Goal: Task Accomplishment & Management: Manage account settings

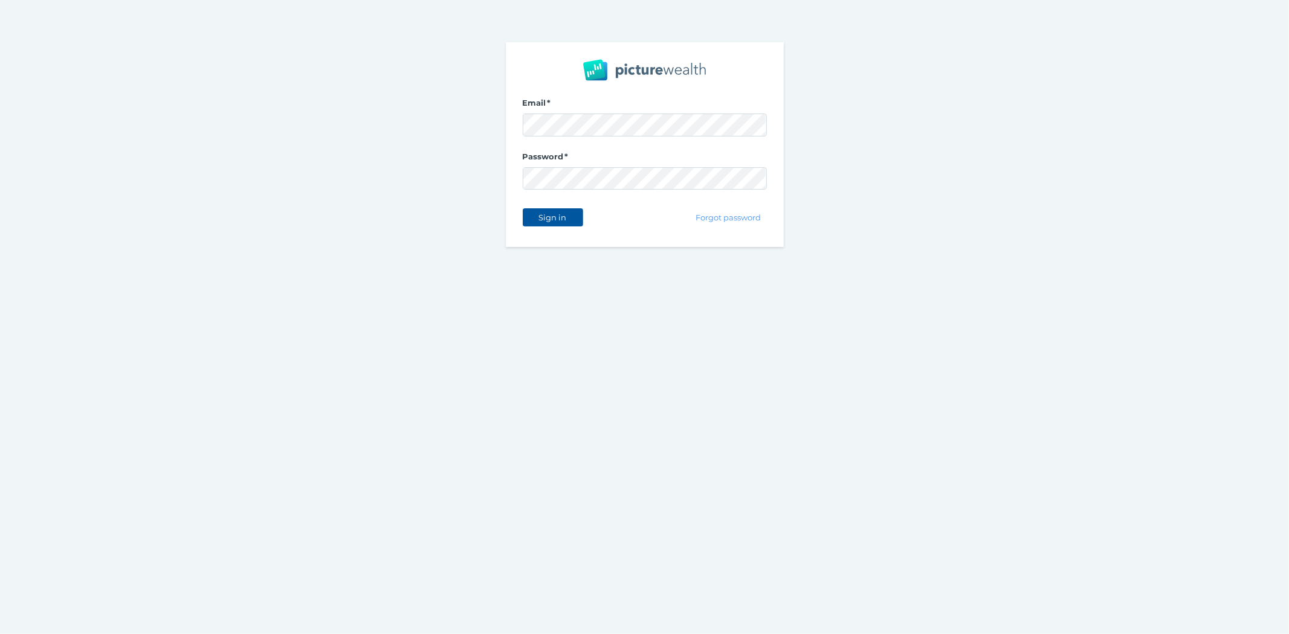
click at [539, 219] on span "Sign in" at bounding box center [553, 218] width 38 height 10
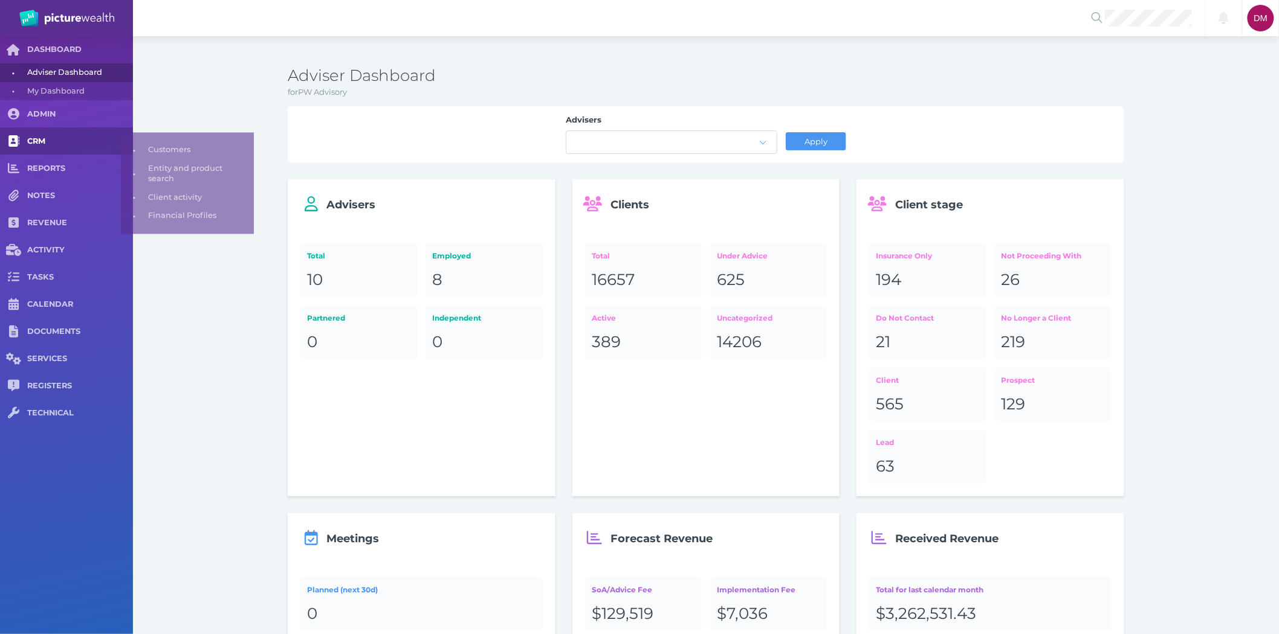
click at [40, 138] on span "CRM" at bounding box center [80, 142] width 106 height 10
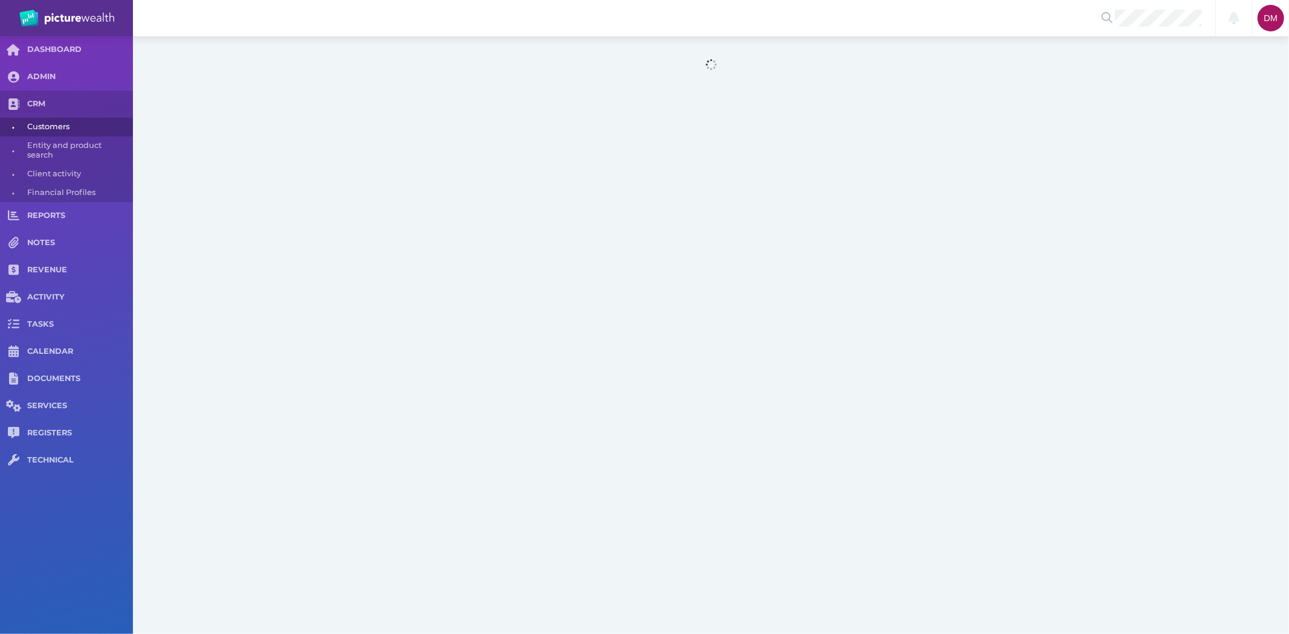
select select "25"
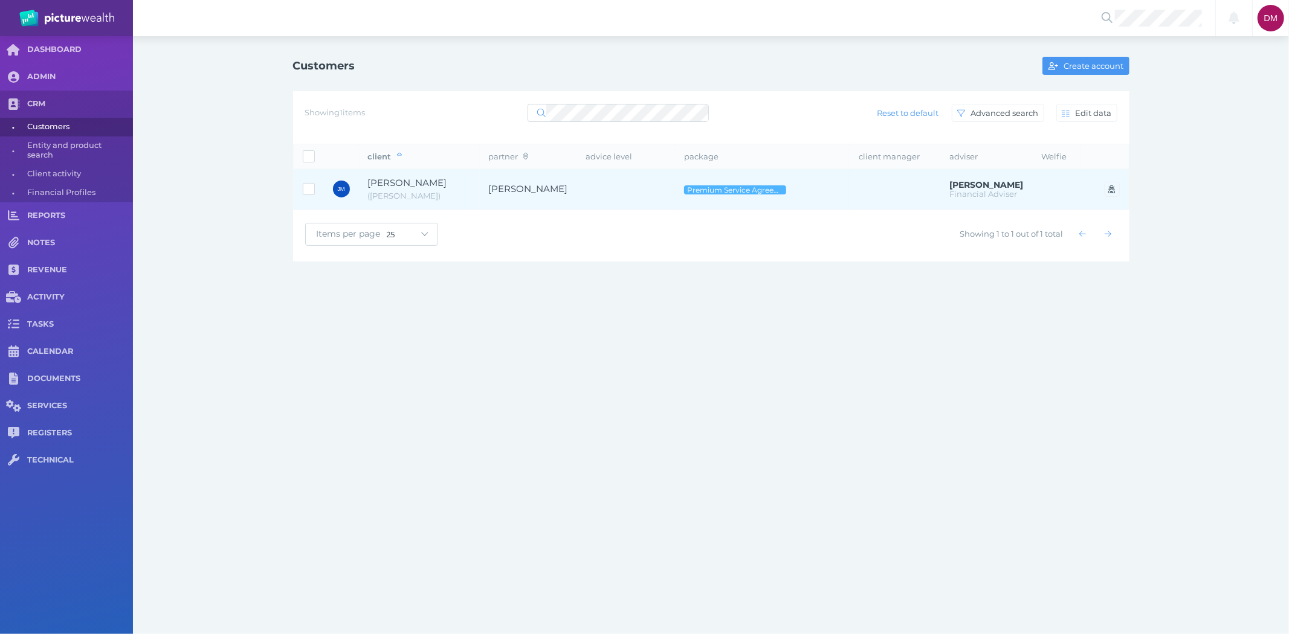
click at [418, 189] on span "[PERSON_NAME]" at bounding box center [407, 182] width 79 height 11
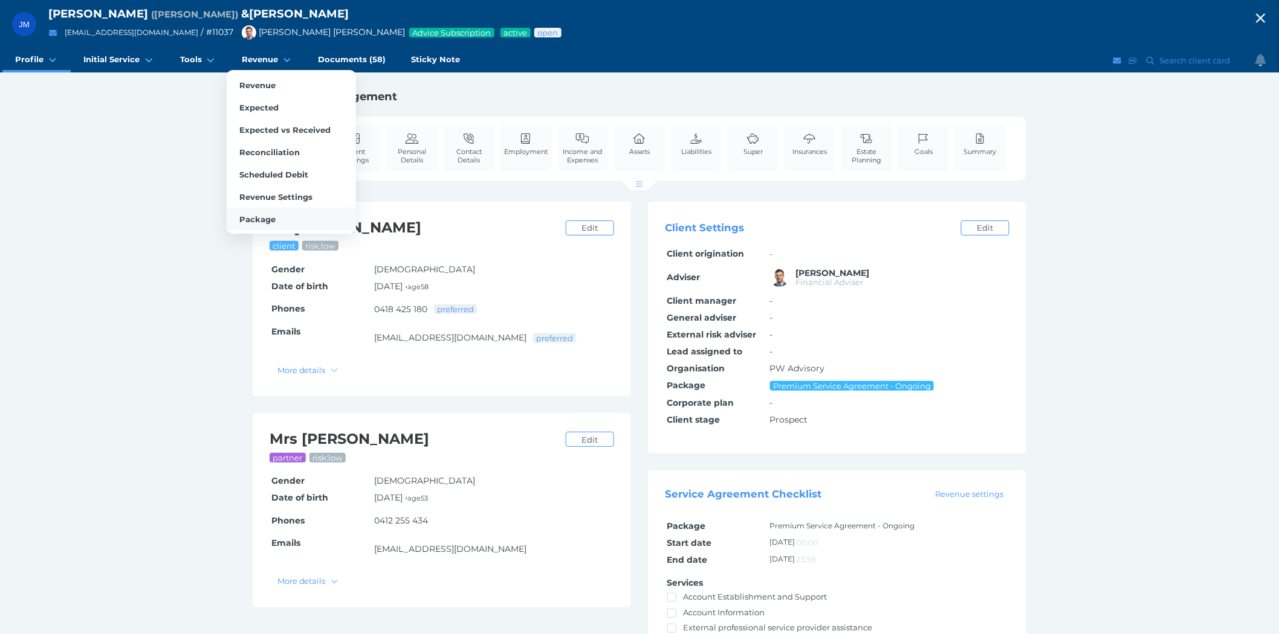
click at [254, 215] on span "Package" at bounding box center [257, 220] width 36 height 10
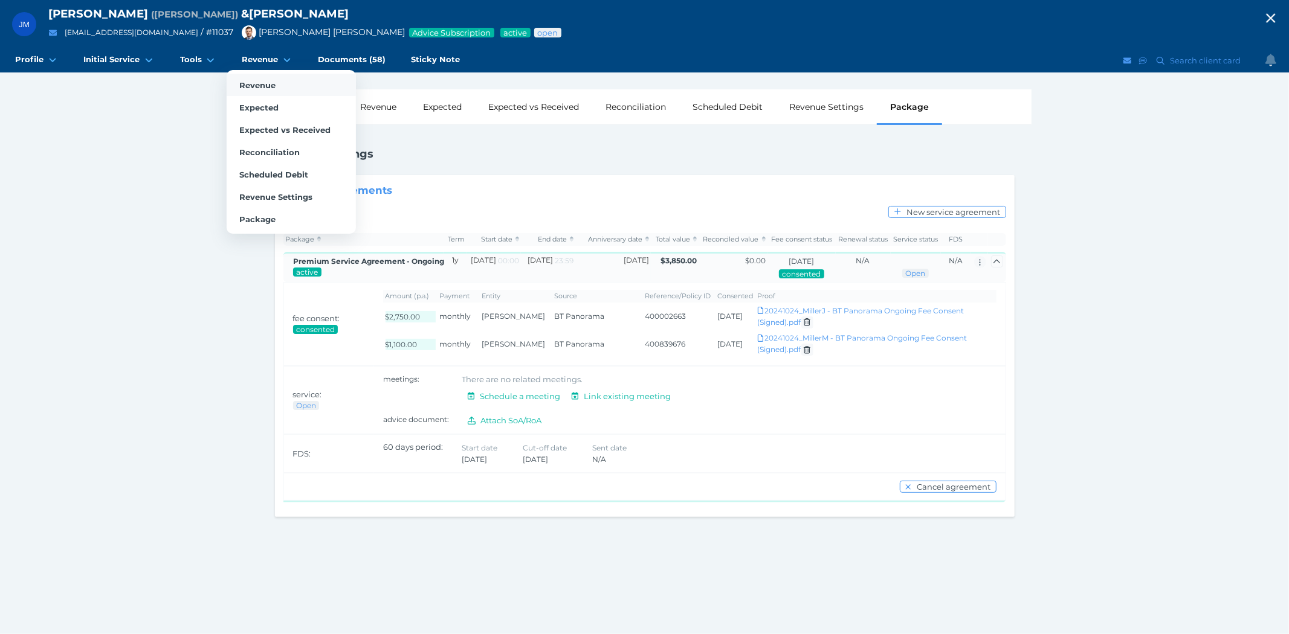
click at [255, 81] on span "Revenue" at bounding box center [257, 85] width 36 height 10
select select "25"
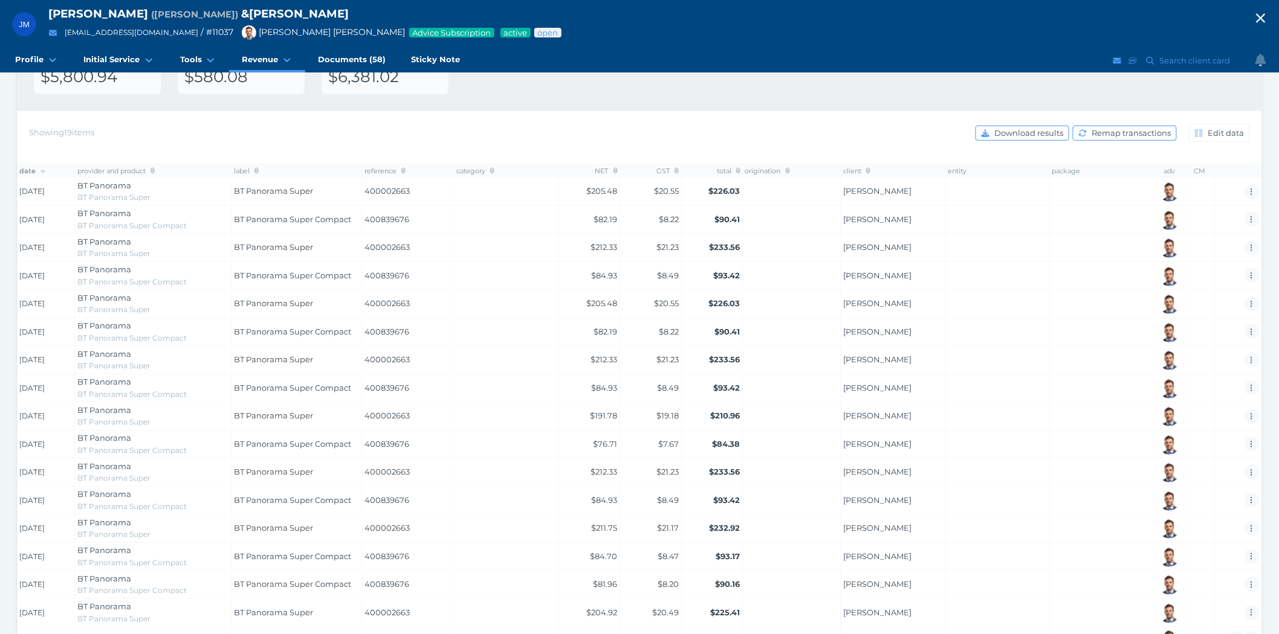
scroll to position [272, 0]
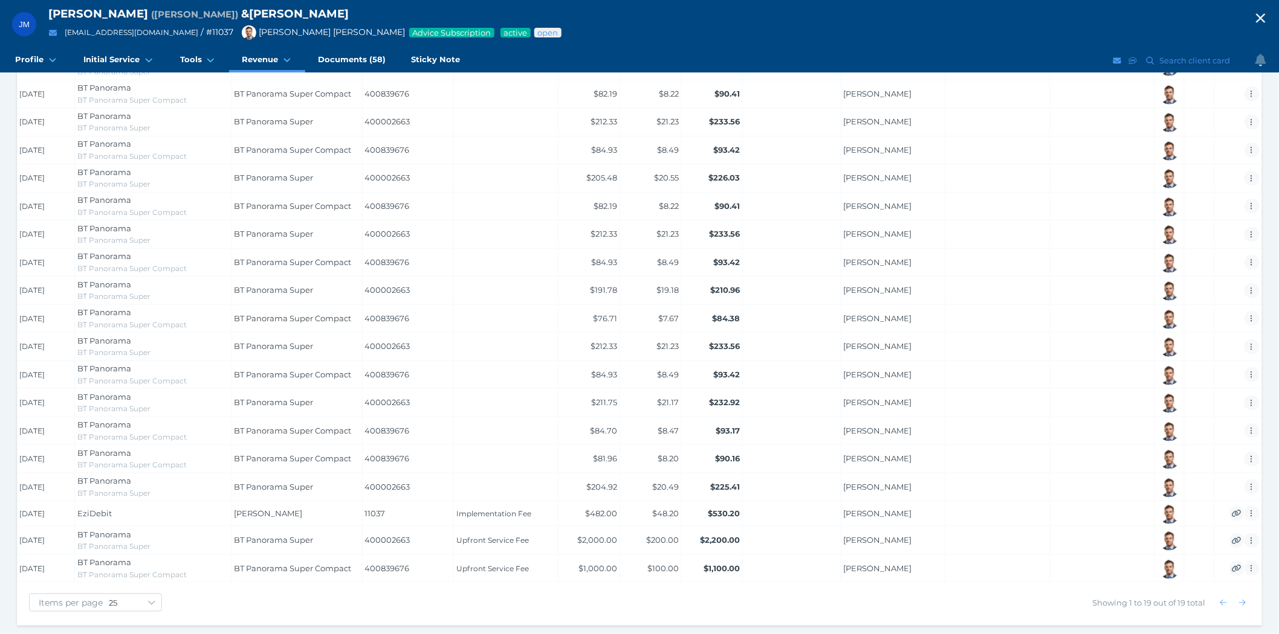
click at [1268, 16] on icon "button" at bounding box center [1260, 18] width 15 height 18
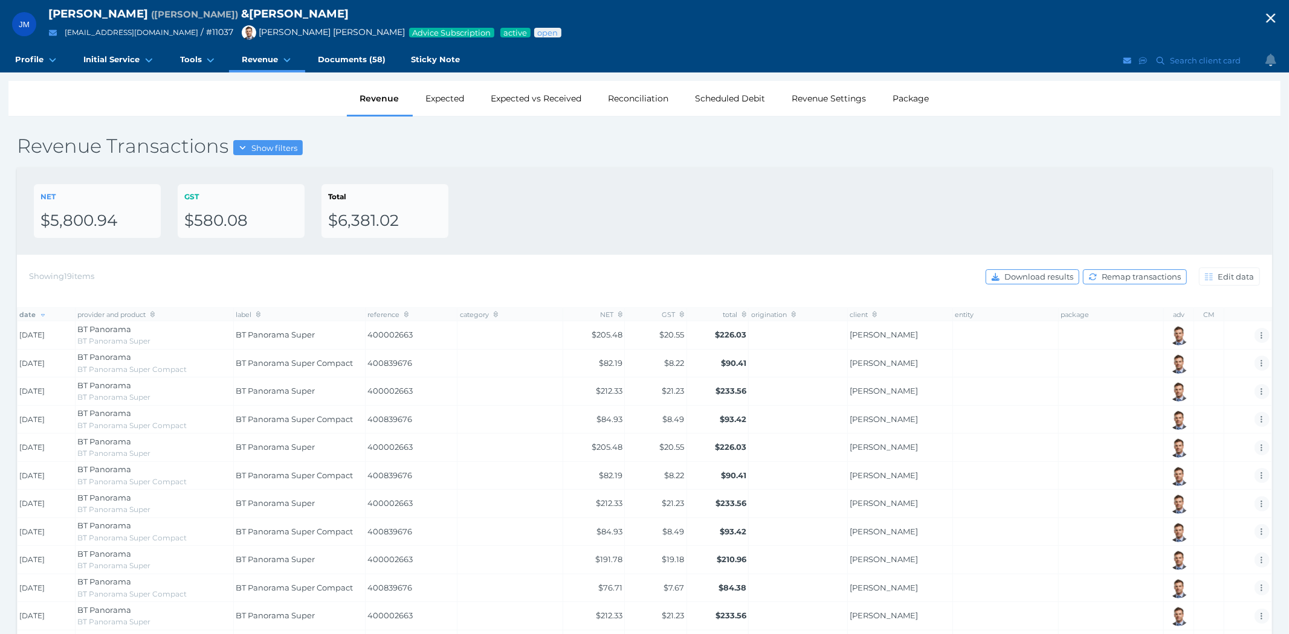
select select "25"
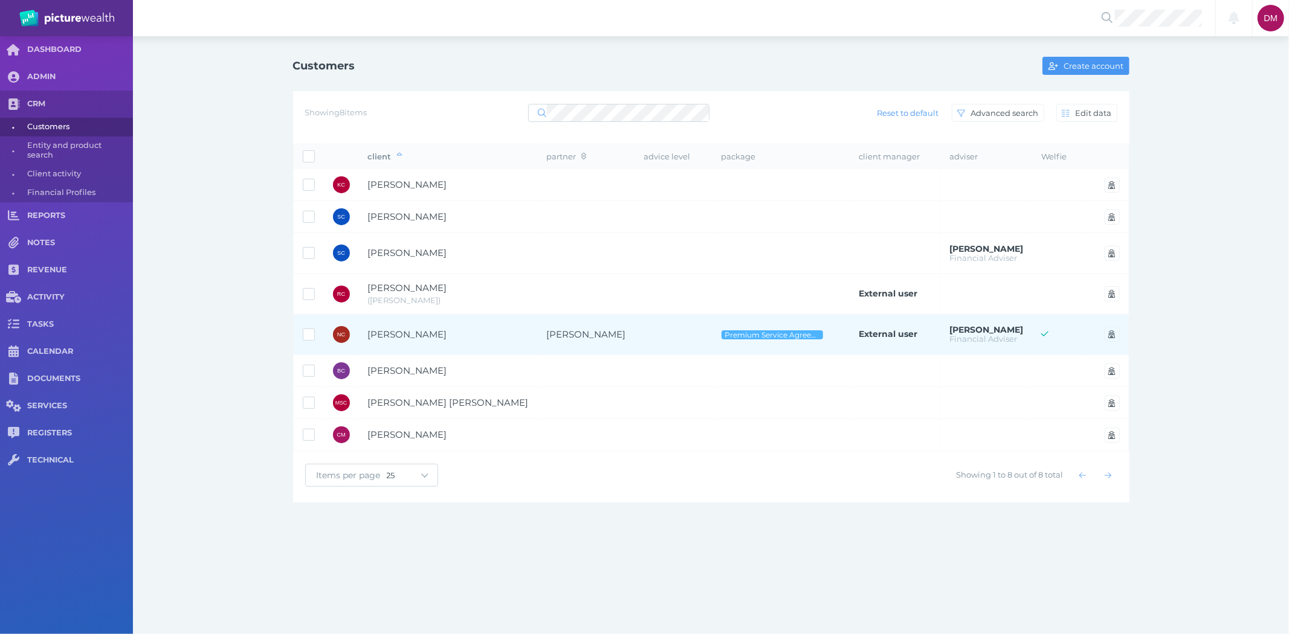
click at [462, 346] on td "[PERSON_NAME]" at bounding box center [448, 334] width 179 height 41
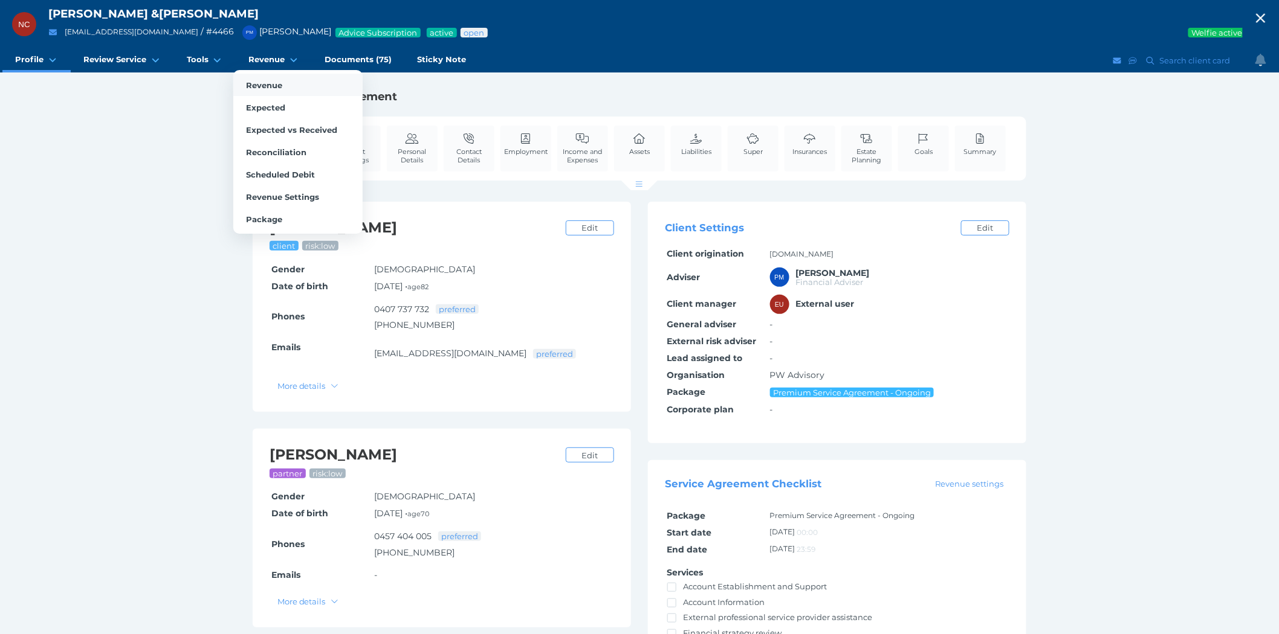
click at [250, 77] on link "Revenue" at bounding box center [297, 85] width 129 height 22
select select "25"
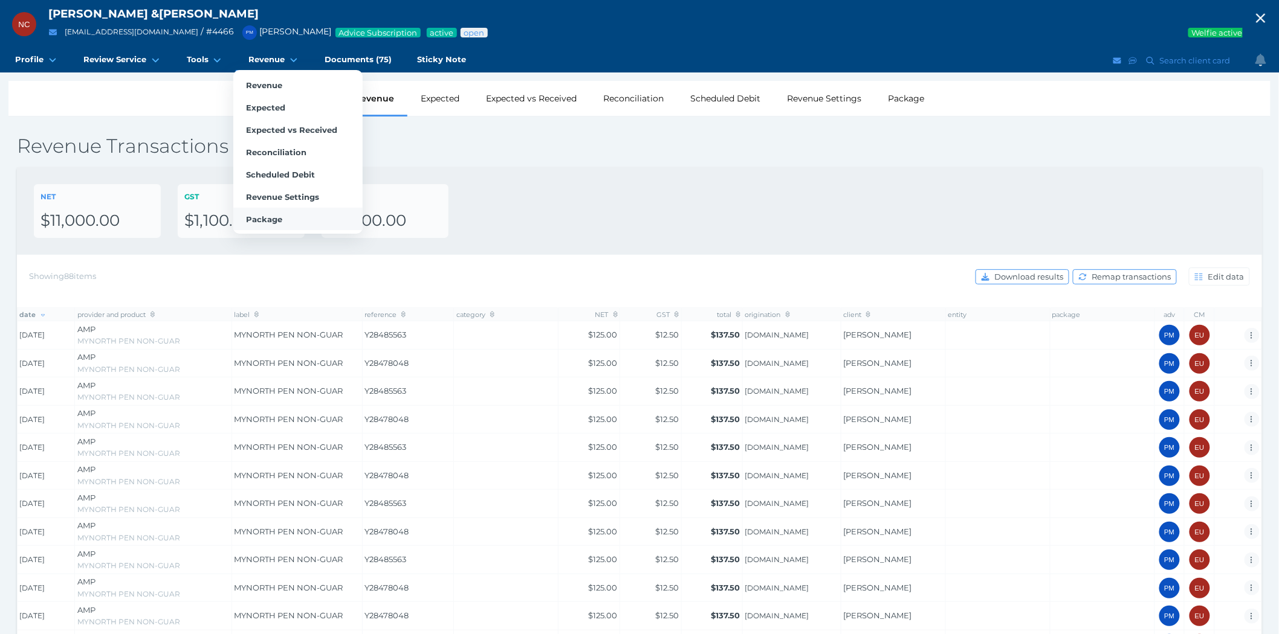
click at [258, 215] on span "Package" at bounding box center [264, 220] width 36 height 10
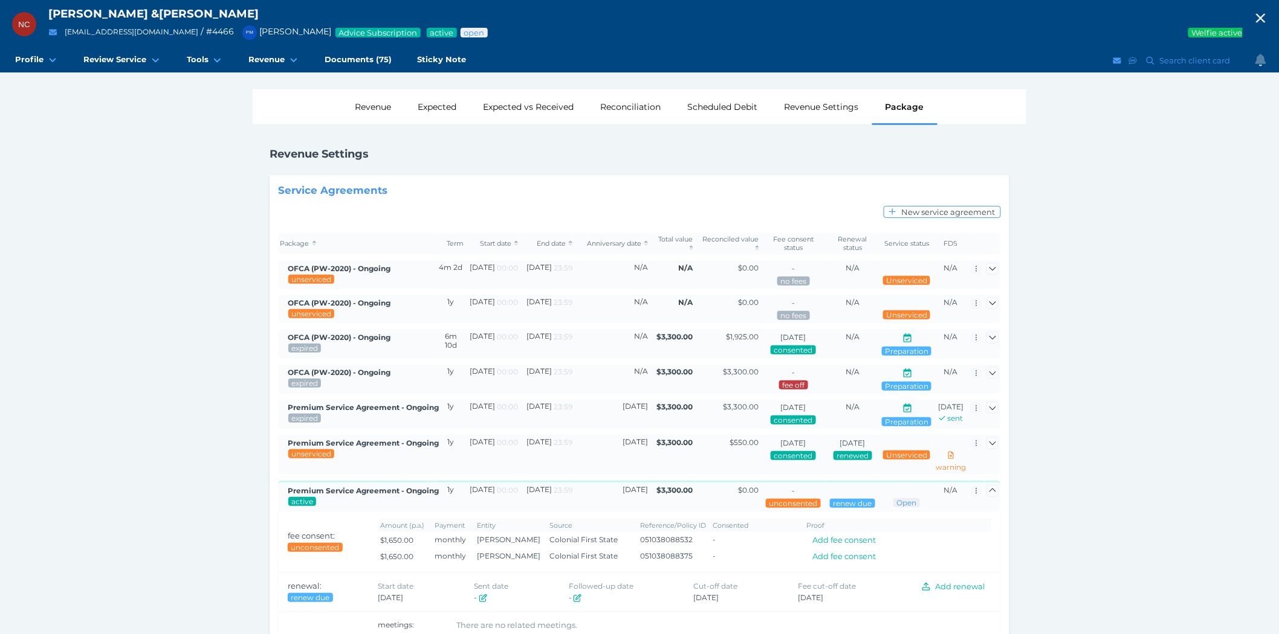
click at [1268, 14] on icon "button" at bounding box center [1260, 18] width 15 height 18
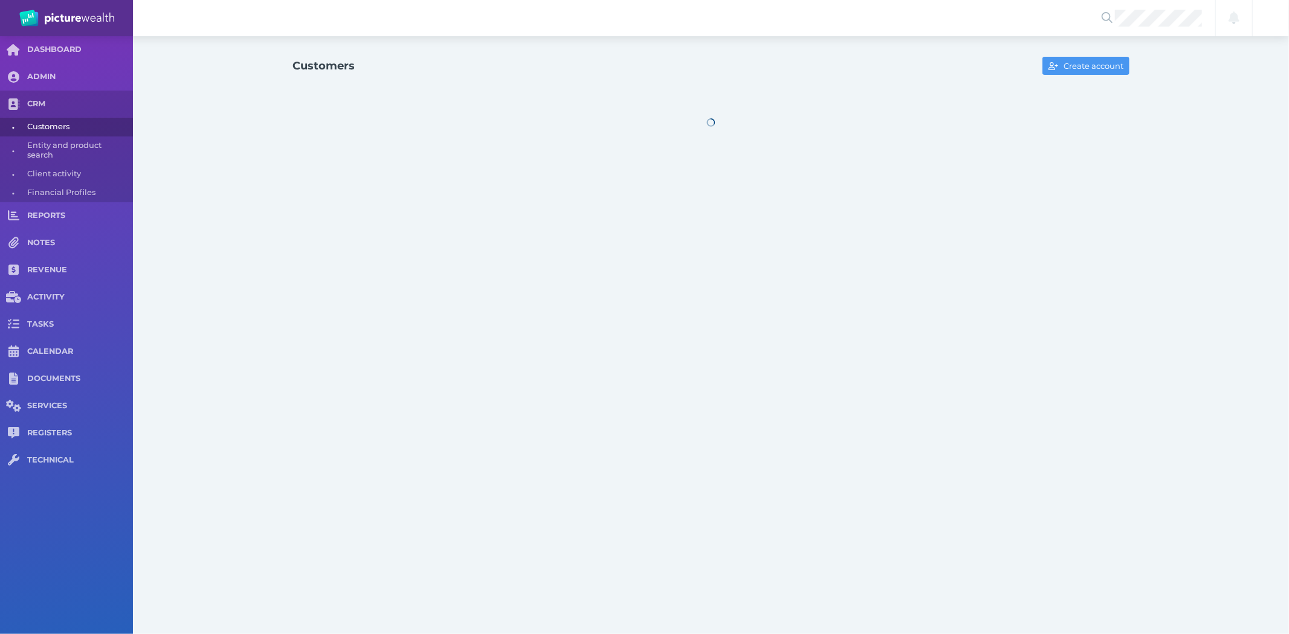
select select "25"
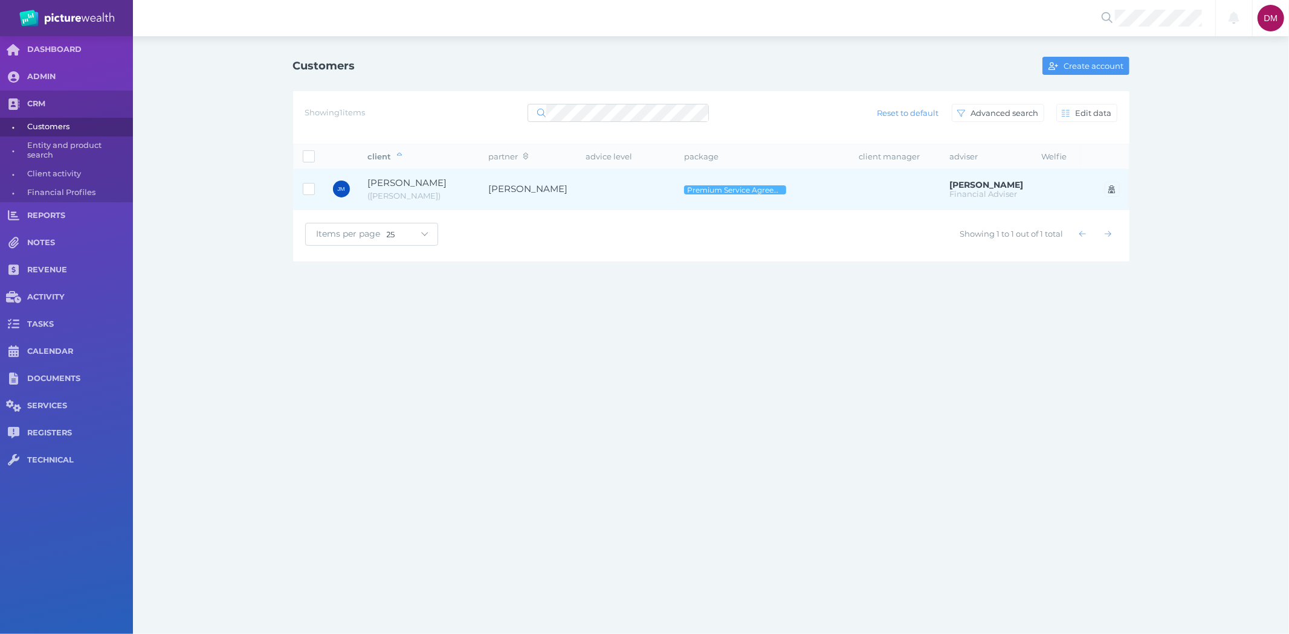
click at [411, 188] on span "[PERSON_NAME]" at bounding box center [407, 182] width 79 height 11
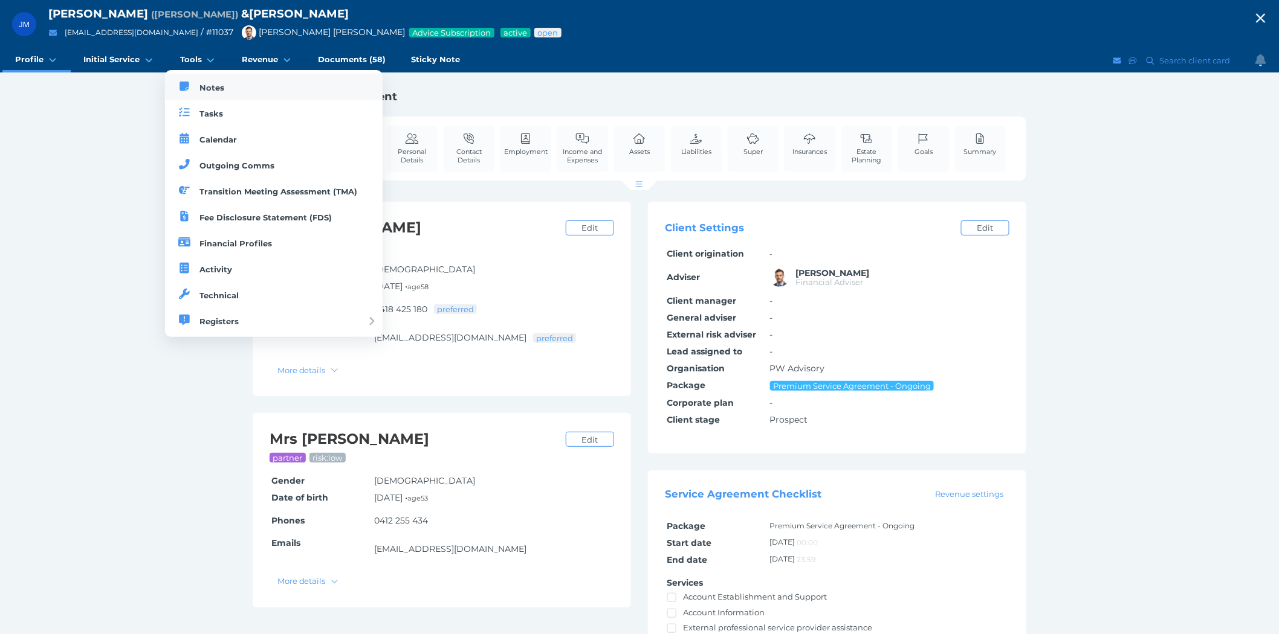
click at [202, 80] on link "Notes" at bounding box center [274, 87] width 218 height 26
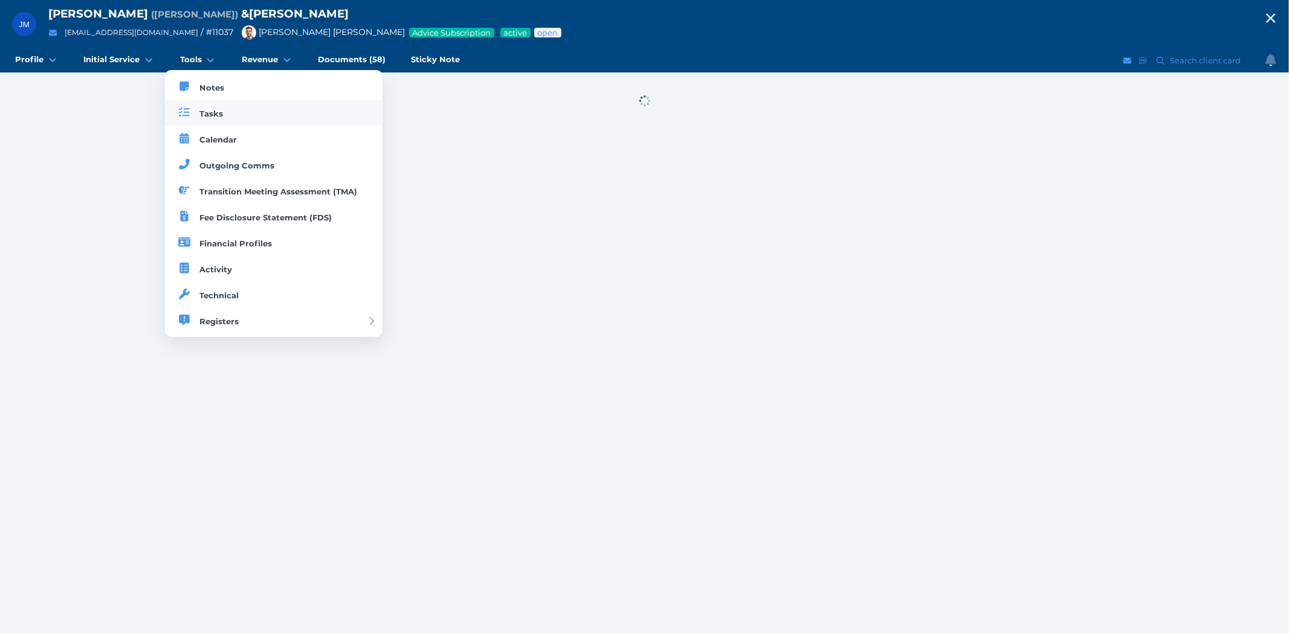
select select "50"
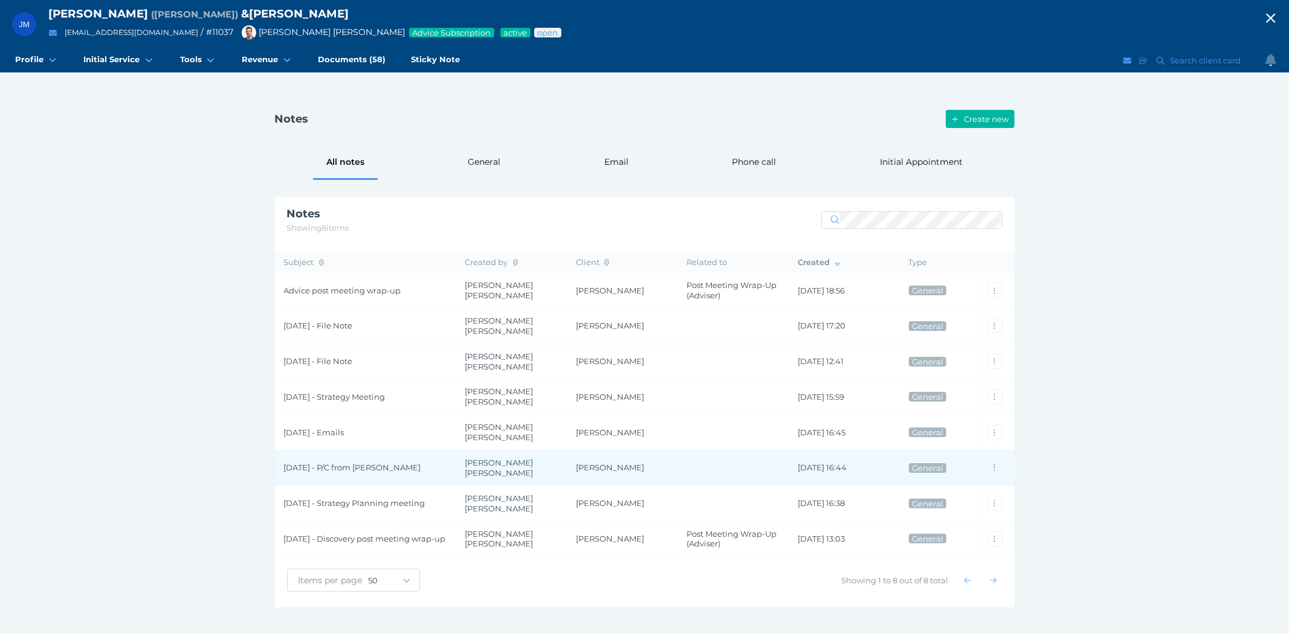
click at [340, 463] on span "[DATE] - P/C from [PERSON_NAME]" at bounding box center [365, 468] width 163 height 10
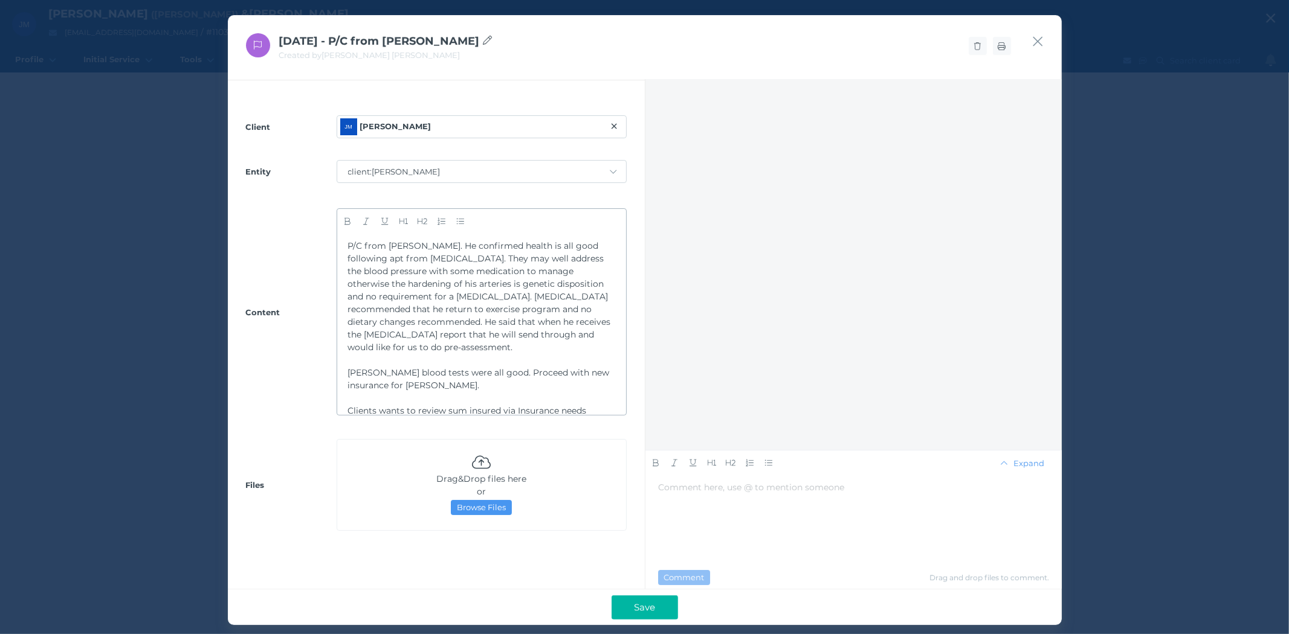
scroll to position [192, 0]
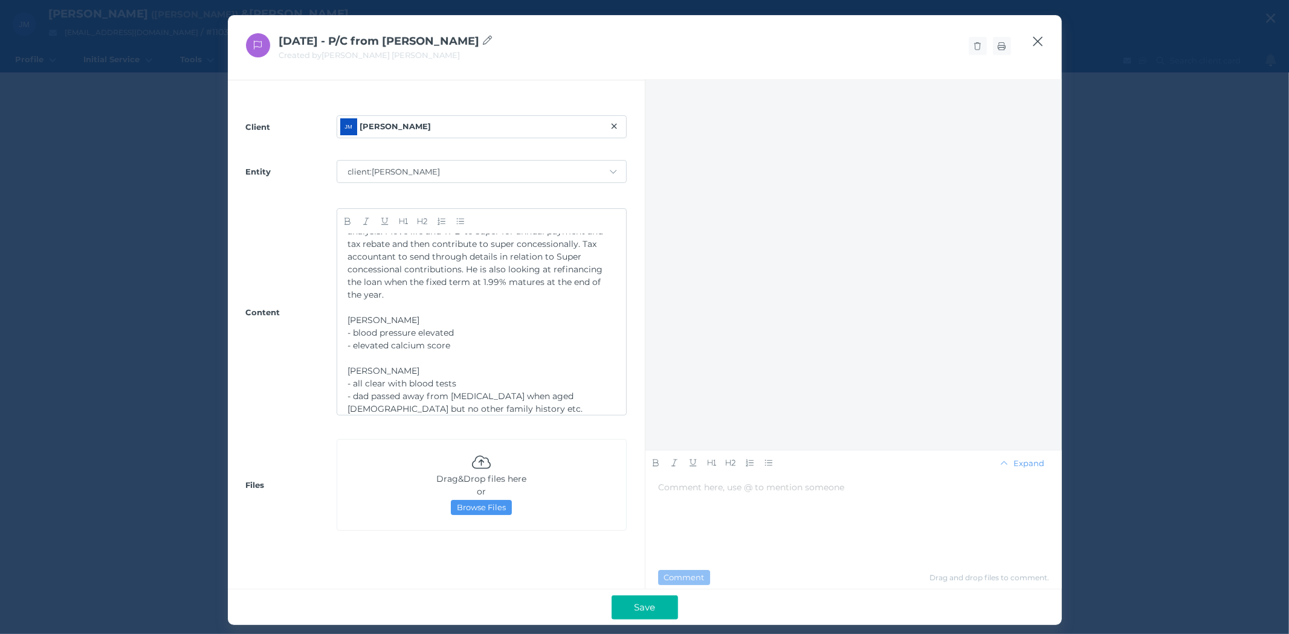
click at [1041, 36] on icon "button" at bounding box center [1037, 41] width 11 height 15
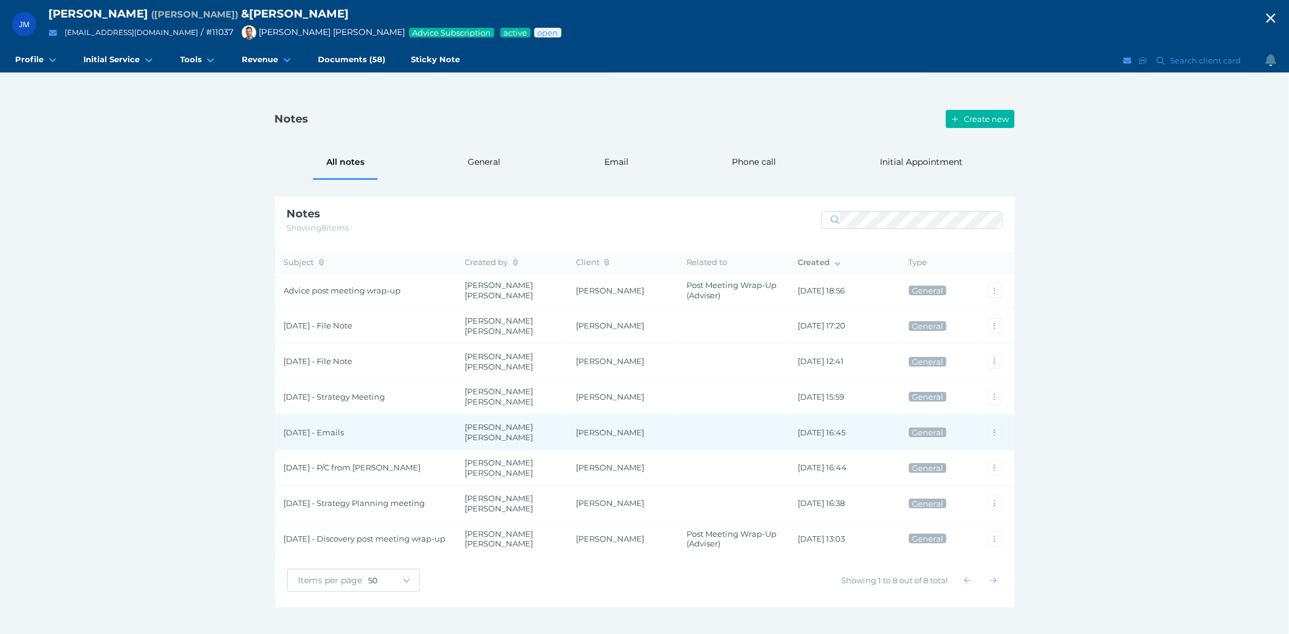
click at [312, 428] on span "[DATE] - Emails" at bounding box center [365, 433] width 163 height 10
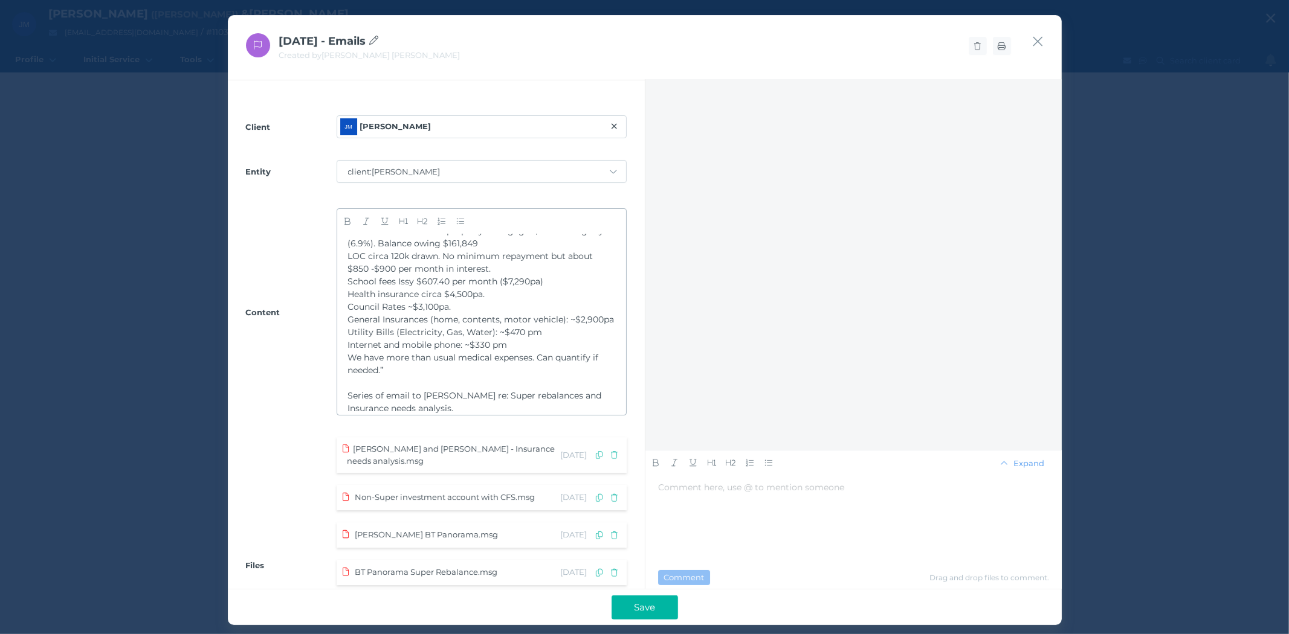
scroll to position [91, 0]
click at [1037, 43] on icon "button" at bounding box center [1037, 41] width 11 height 15
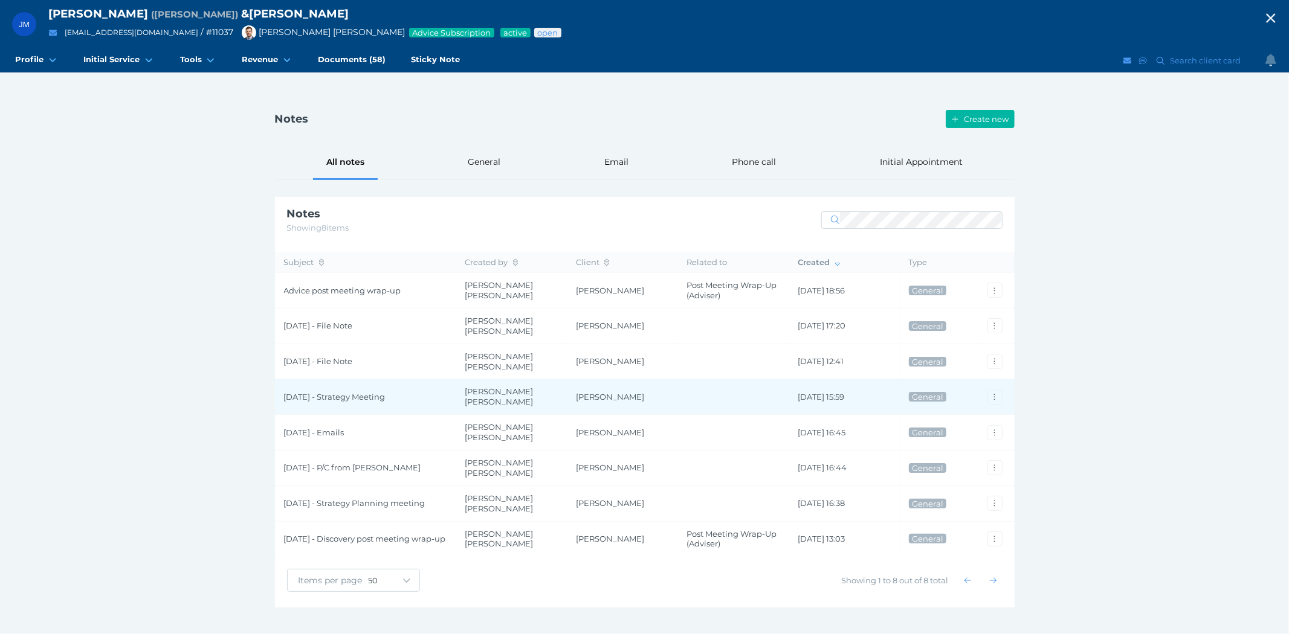
click at [301, 394] on span "[DATE] - Strategy Meeting" at bounding box center [365, 397] width 163 height 10
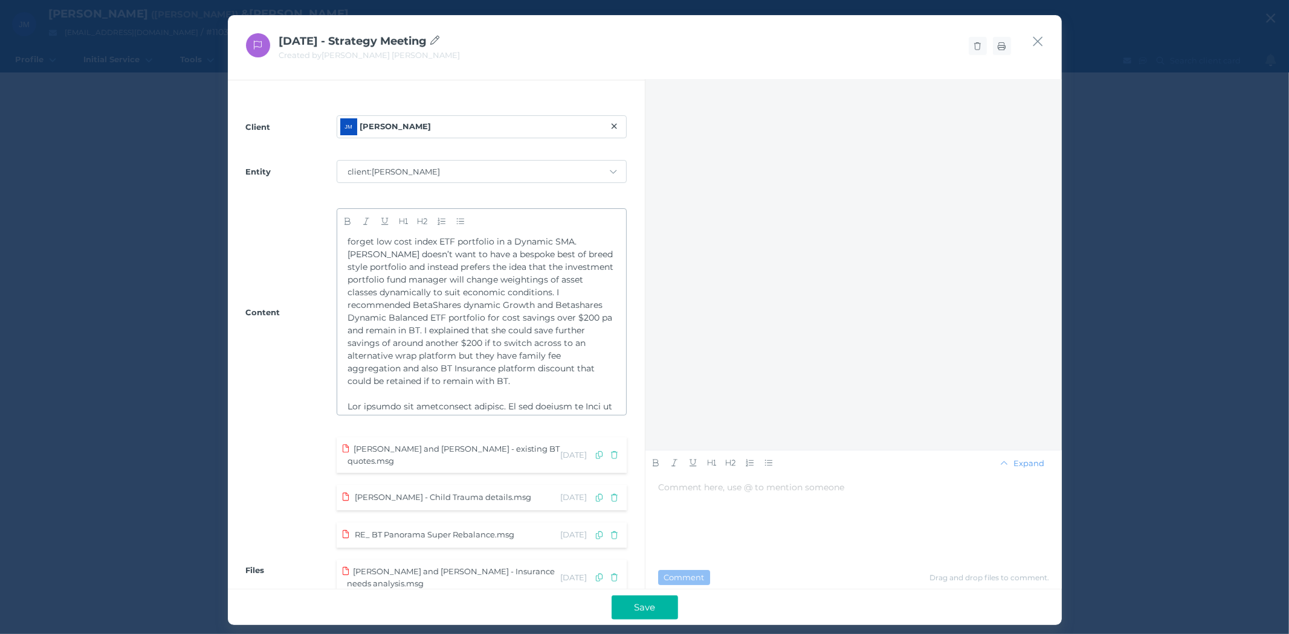
scroll to position [402, 0]
click at [1038, 37] on icon "button" at bounding box center [1037, 41] width 11 height 15
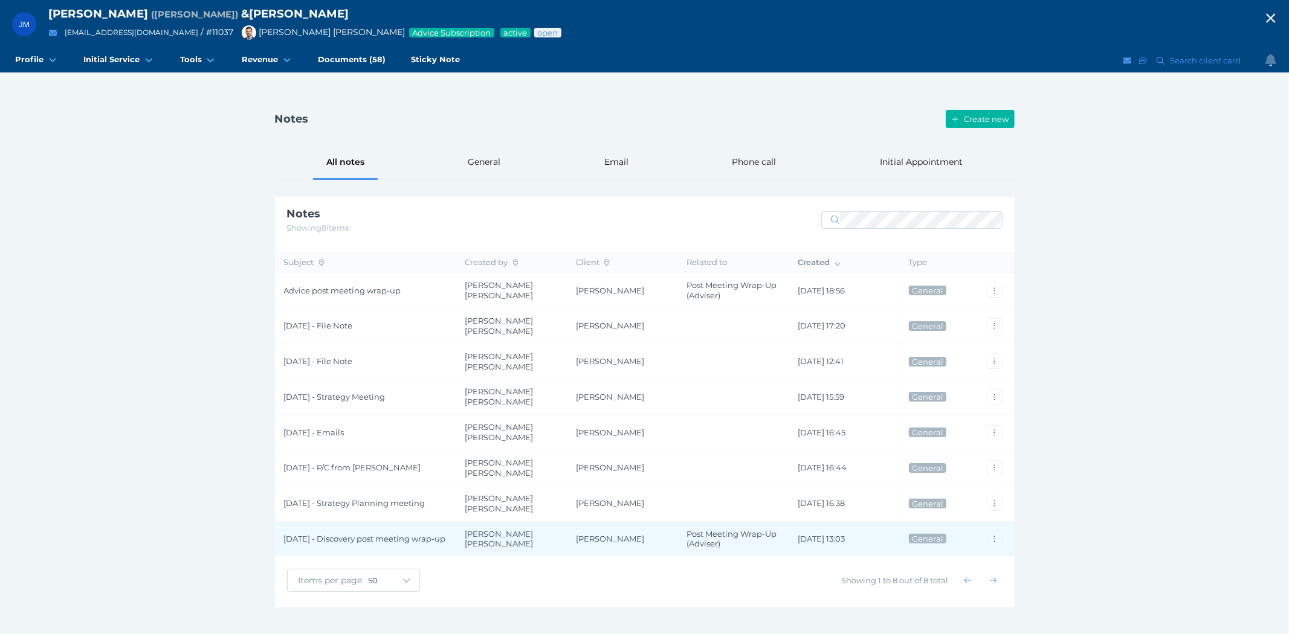
click at [343, 534] on span "[DATE] - Discovery post meeting wrap-up" at bounding box center [365, 539] width 163 height 10
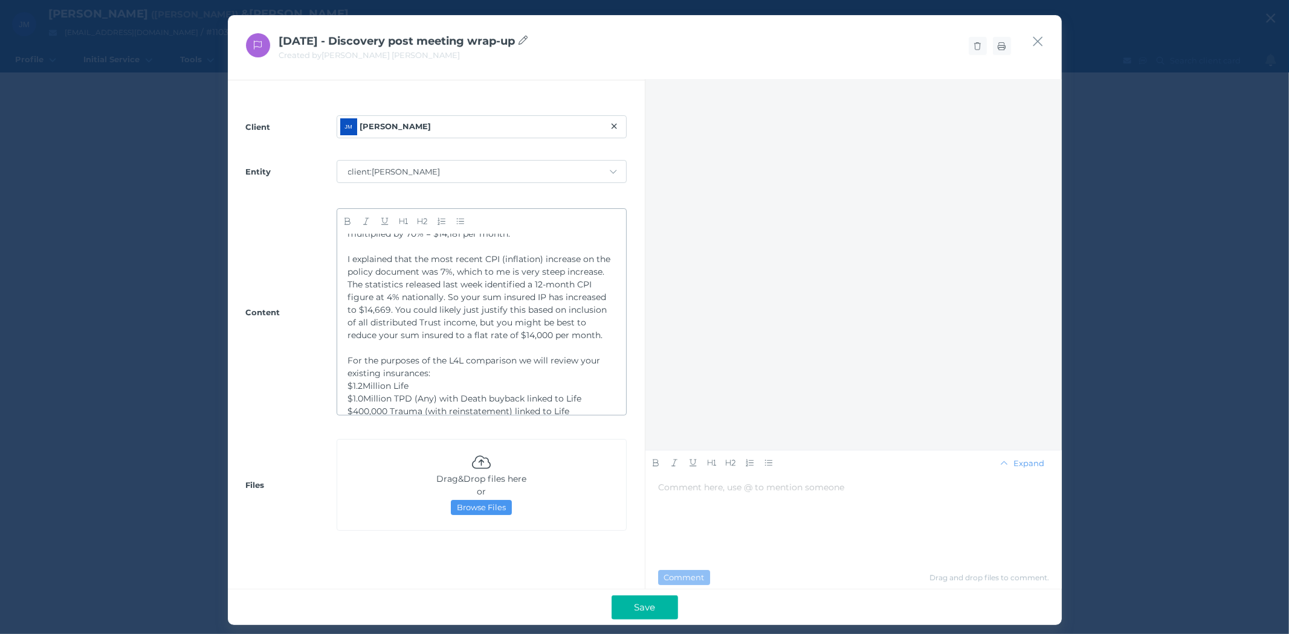
scroll to position [884, 0]
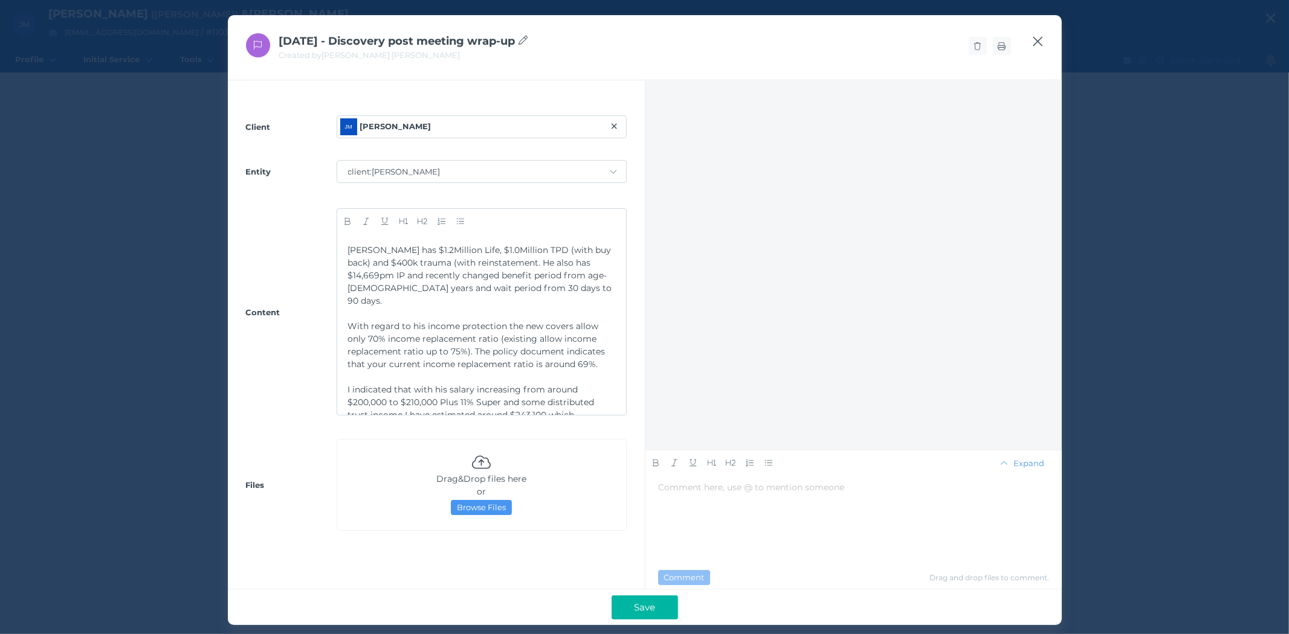
click at [1036, 44] on icon "button" at bounding box center [1038, 42] width 10 height 10
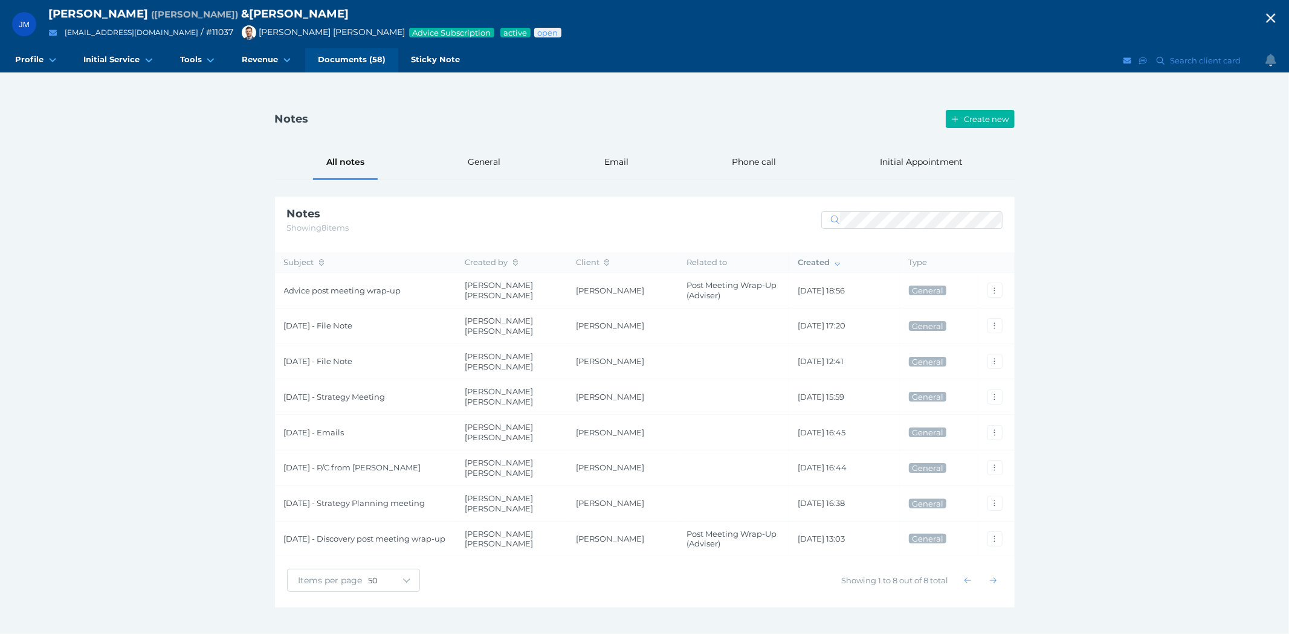
click at [336, 63] on span "Documents (58)" at bounding box center [352, 59] width 68 height 10
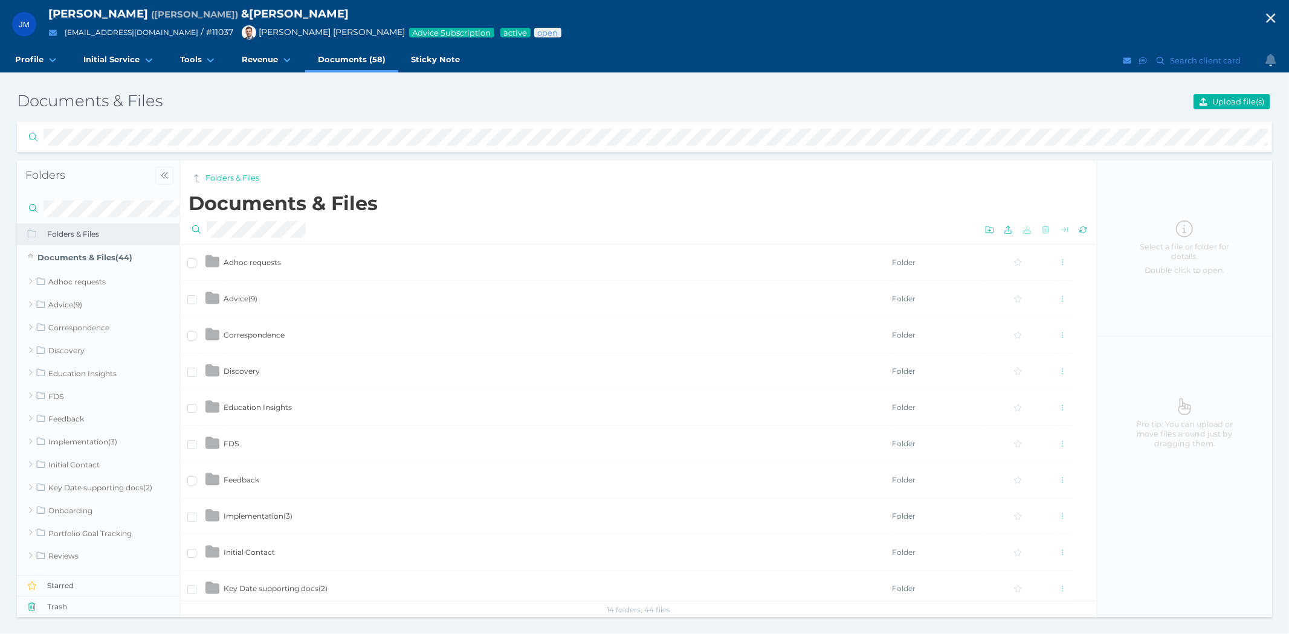
click at [243, 300] on span "Advice ( 9 )" at bounding box center [241, 298] width 34 height 9
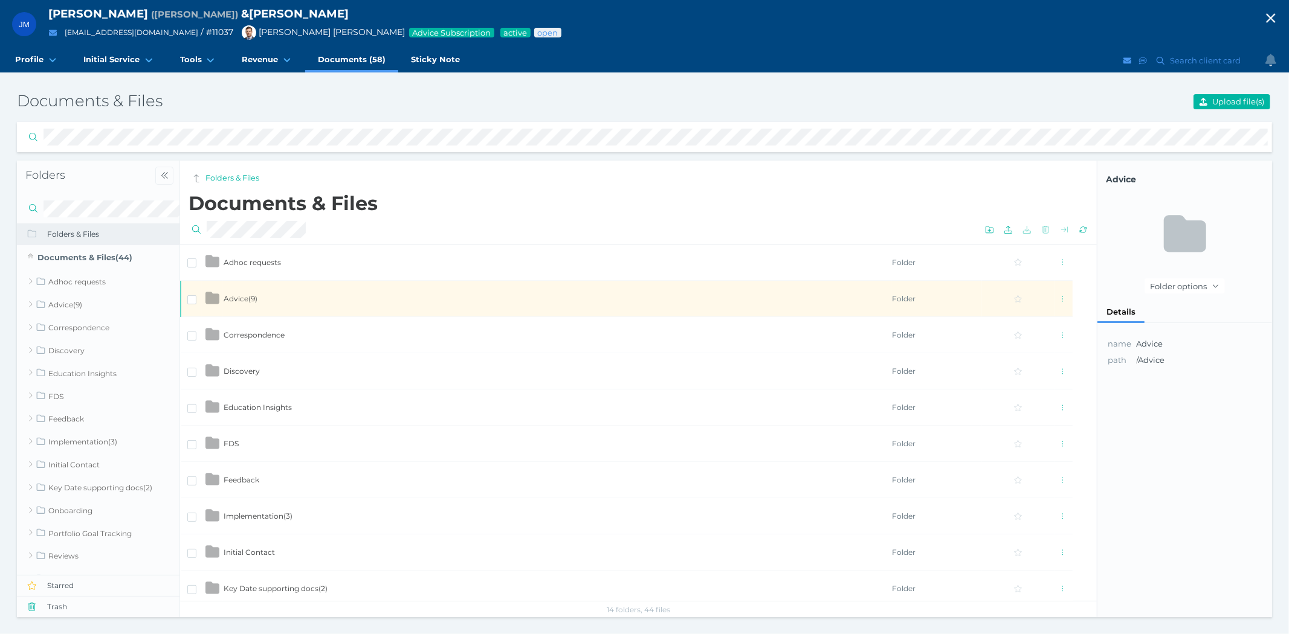
click at [243, 300] on span "Advice ( 9 )" at bounding box center [241, 298] width 34 height 9
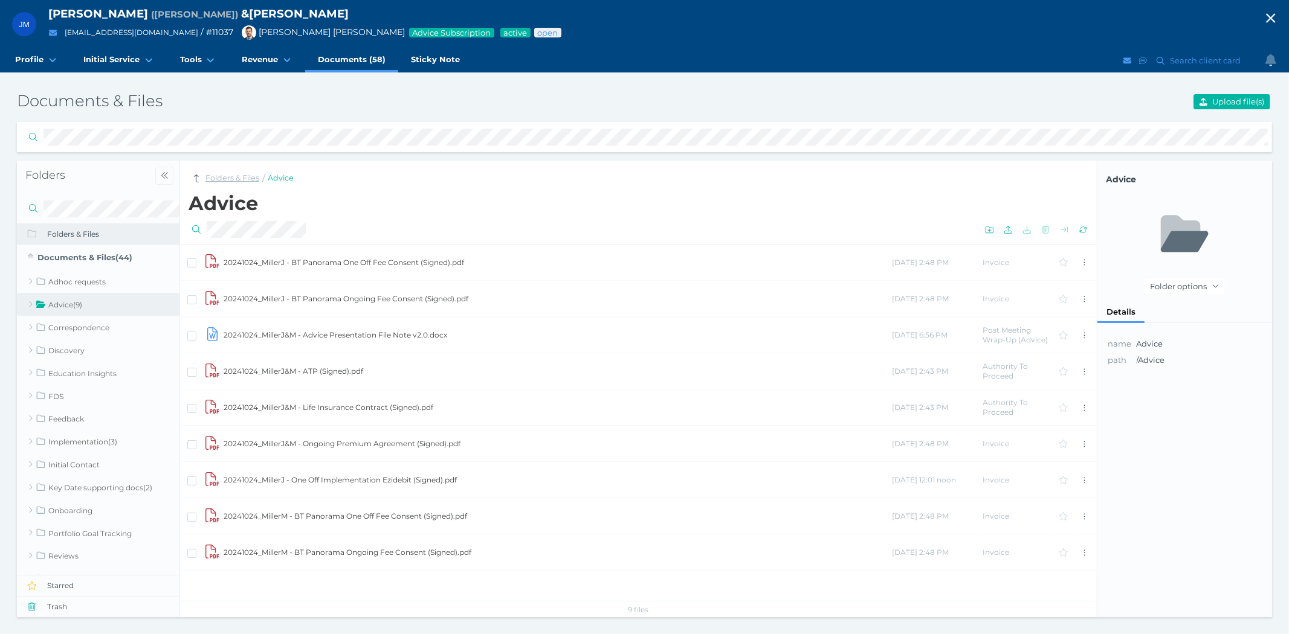
click at [219, 179] on link "Folders & Files" at bounding box center [232, 178] width 54 height 11
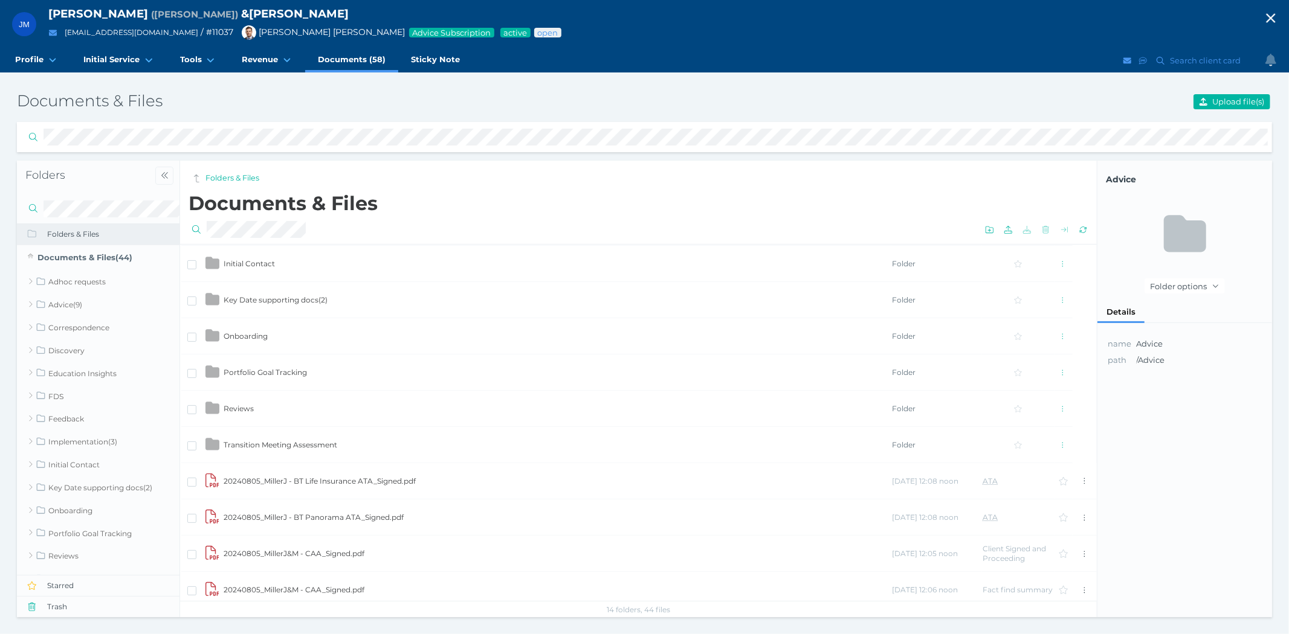
scroll to position [335, 0]
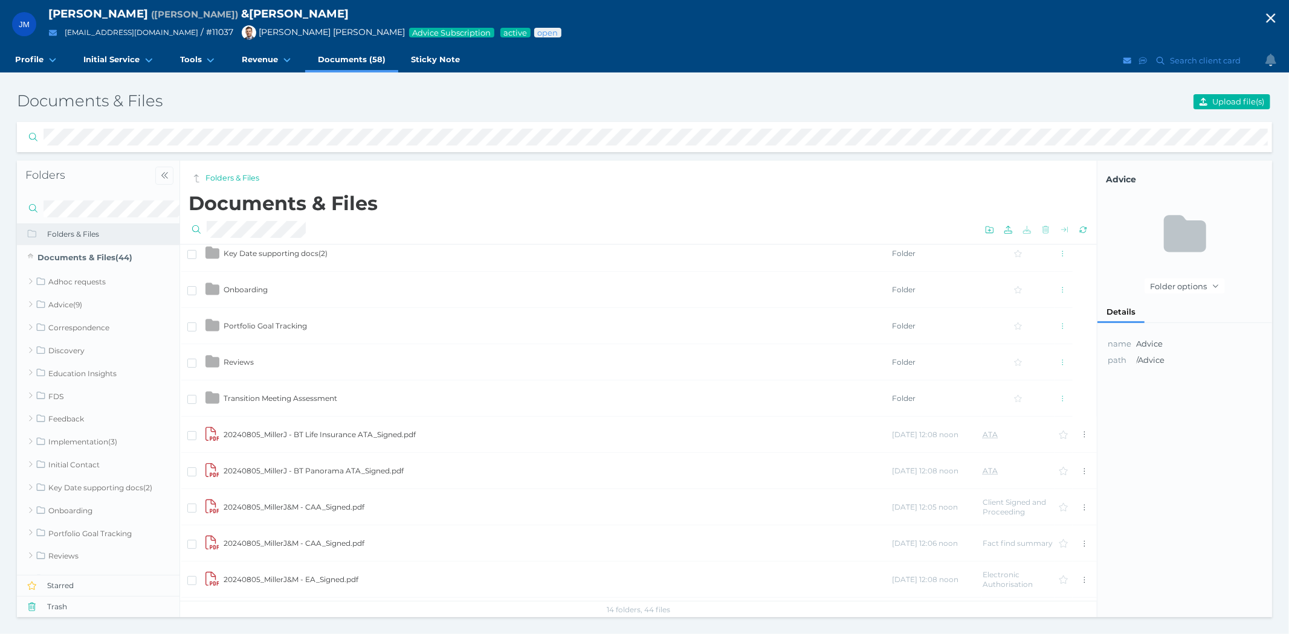
click at [299, 506] on td "20240805_MillerJ&M - CAA_Signed.pdf" at bounding box center [557, 507] width 668 height 36
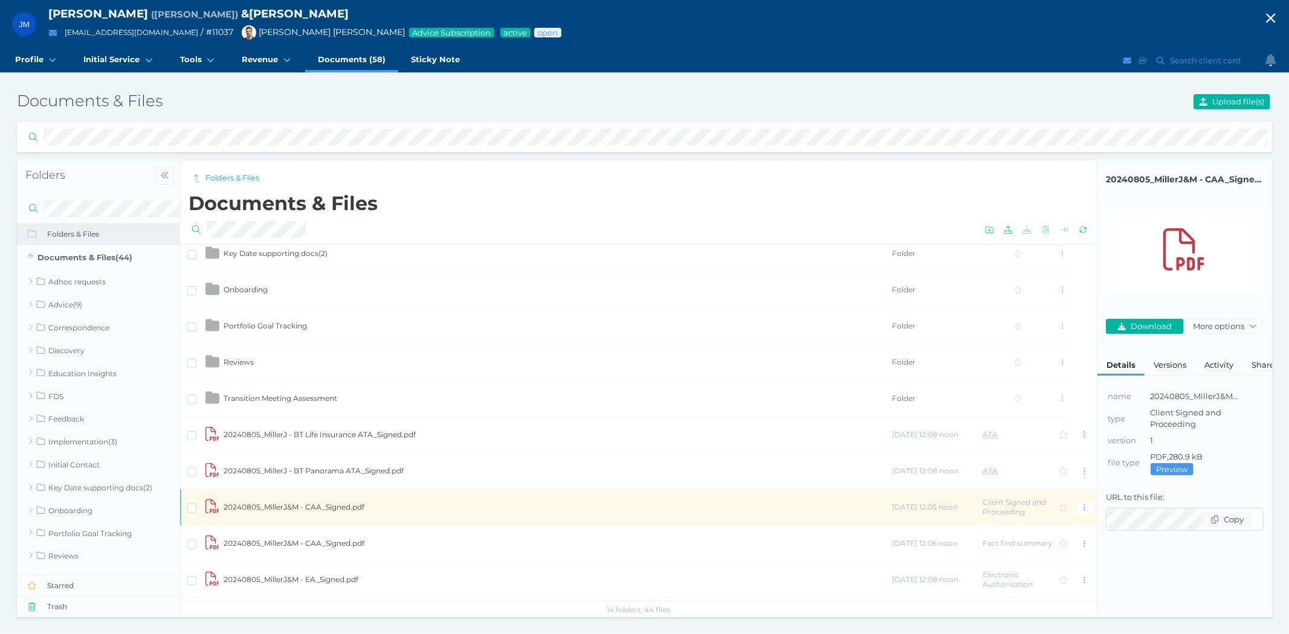
click at [299, 506] on td "20240805_MillerJ&M - CAA_Signed.pdf" at bounding box center [557, 507] width 668 height 36
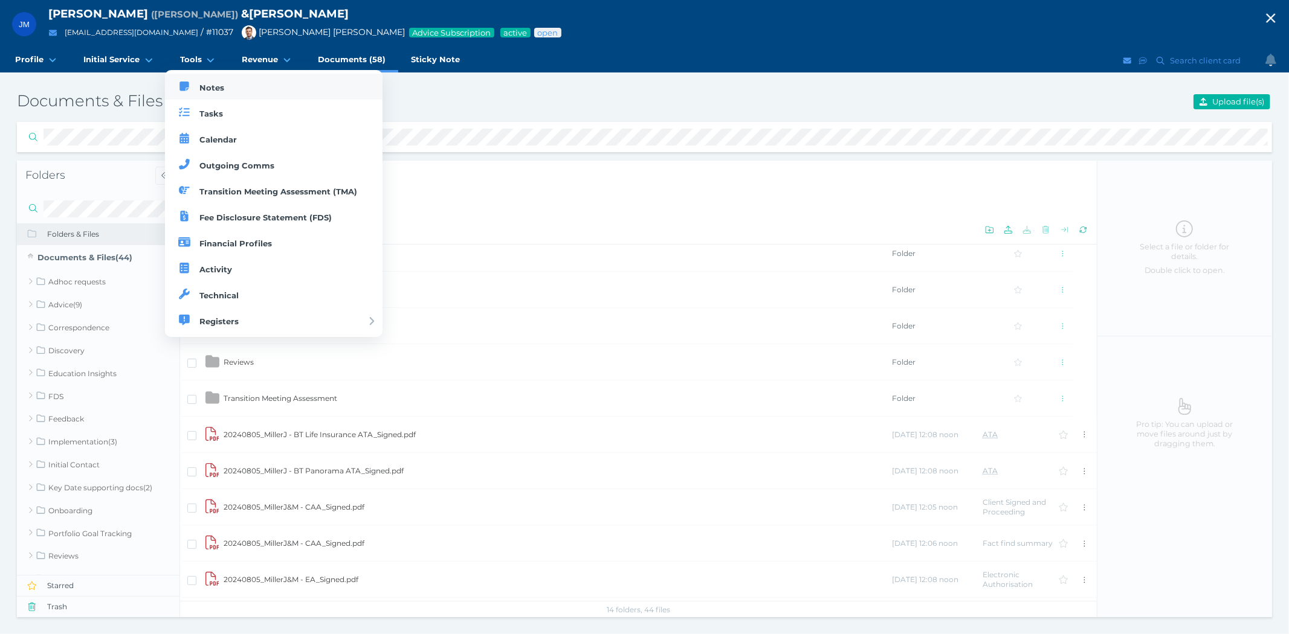
click at [208, 89] on span "Notes" at bounding box center [211, 88] width 25 height 10
select select "50"
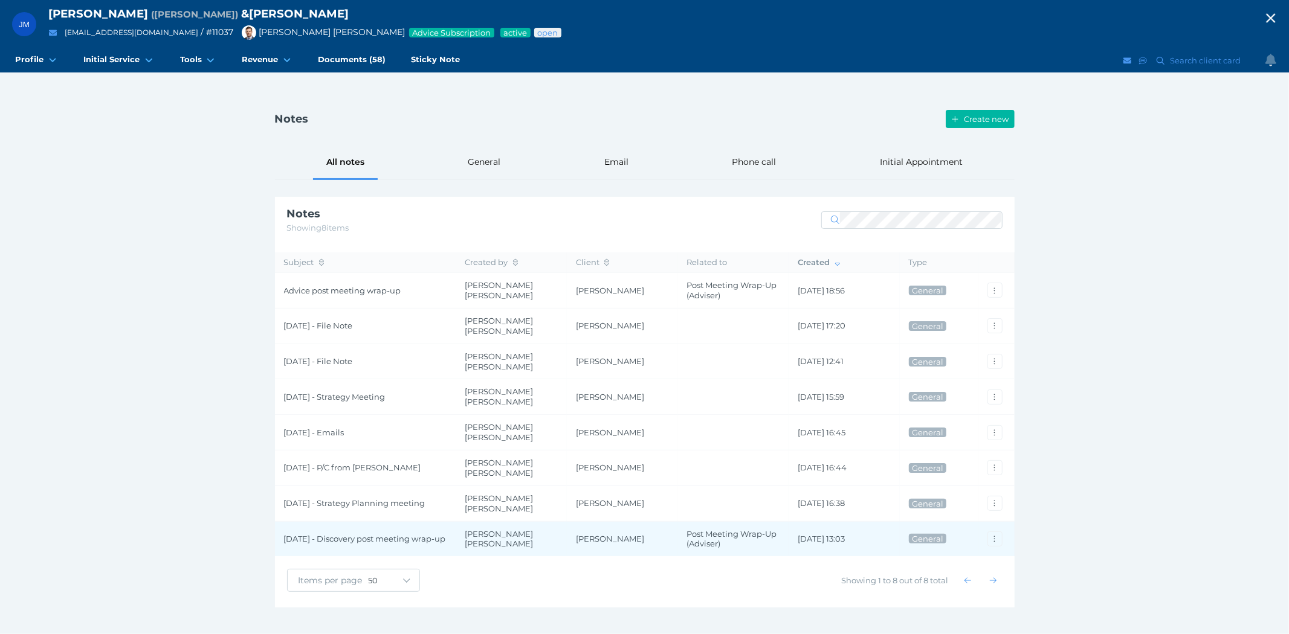
click at [393, 534] on span "[DATE] - Discovery post meeting wrap-up" at bounding box center [365, 539] width 163 height 10
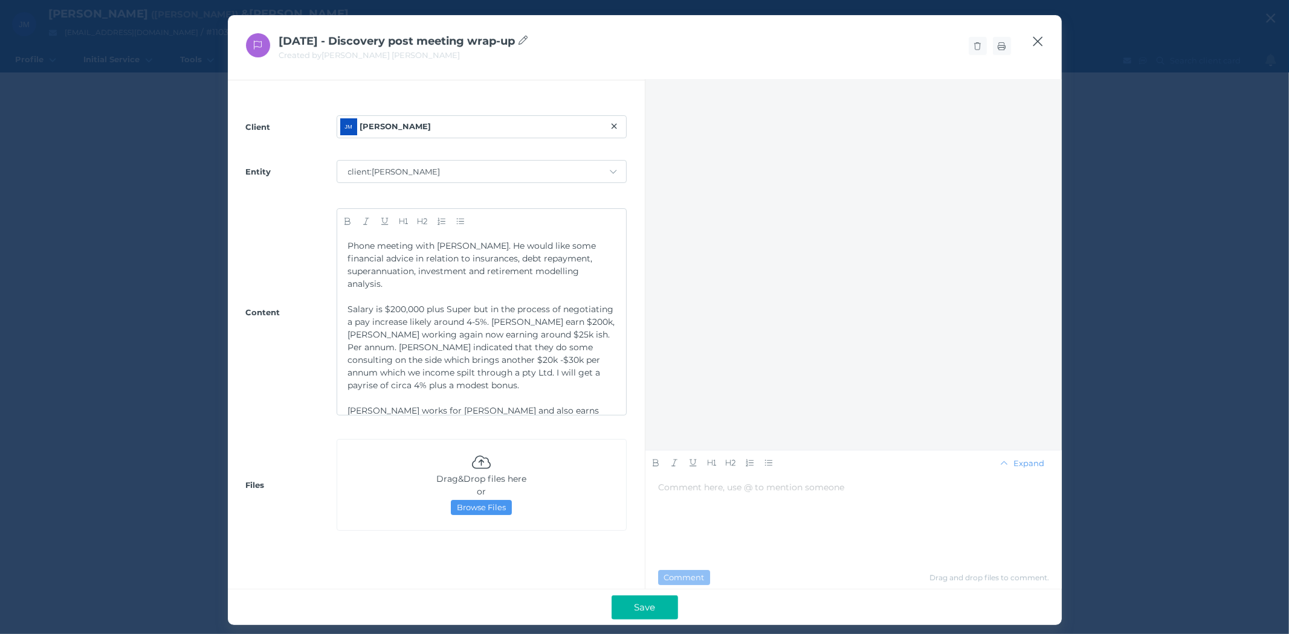
click at [1040, 39] on icon "button" at bounding box center [1038, 42] width 10 height 10
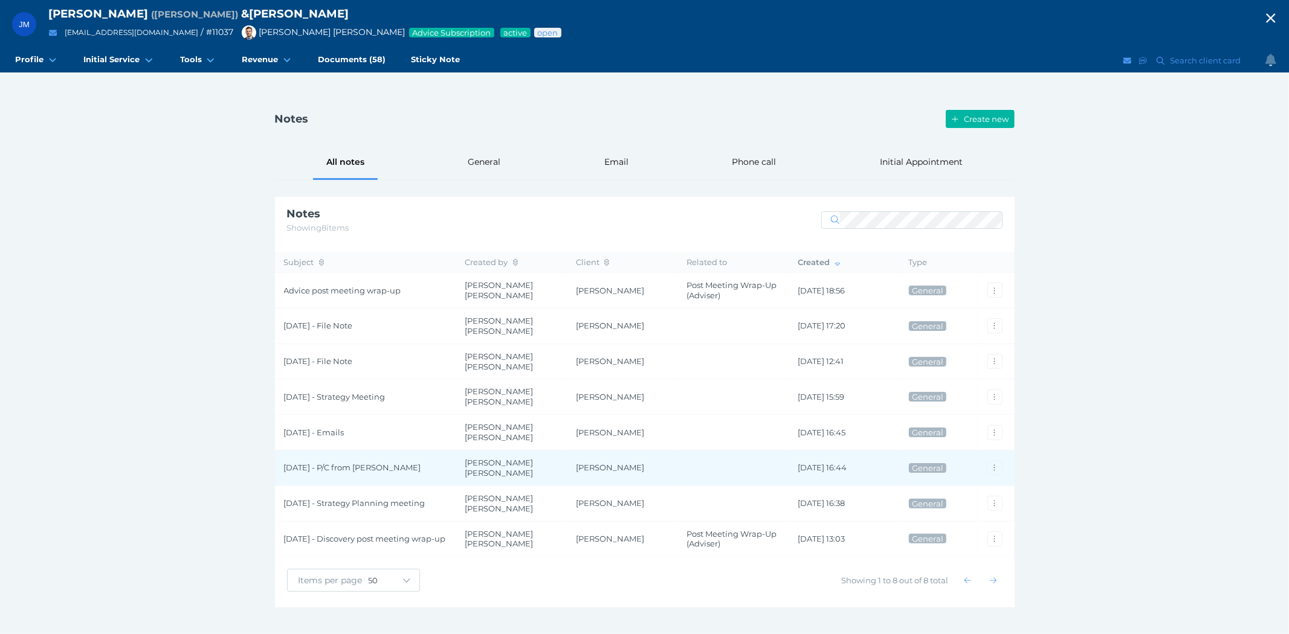
click at [325, 463] on span "[DATE] - P/C from [PERSON_NAME]" at bounding box center [365, 468] width 163 height 10
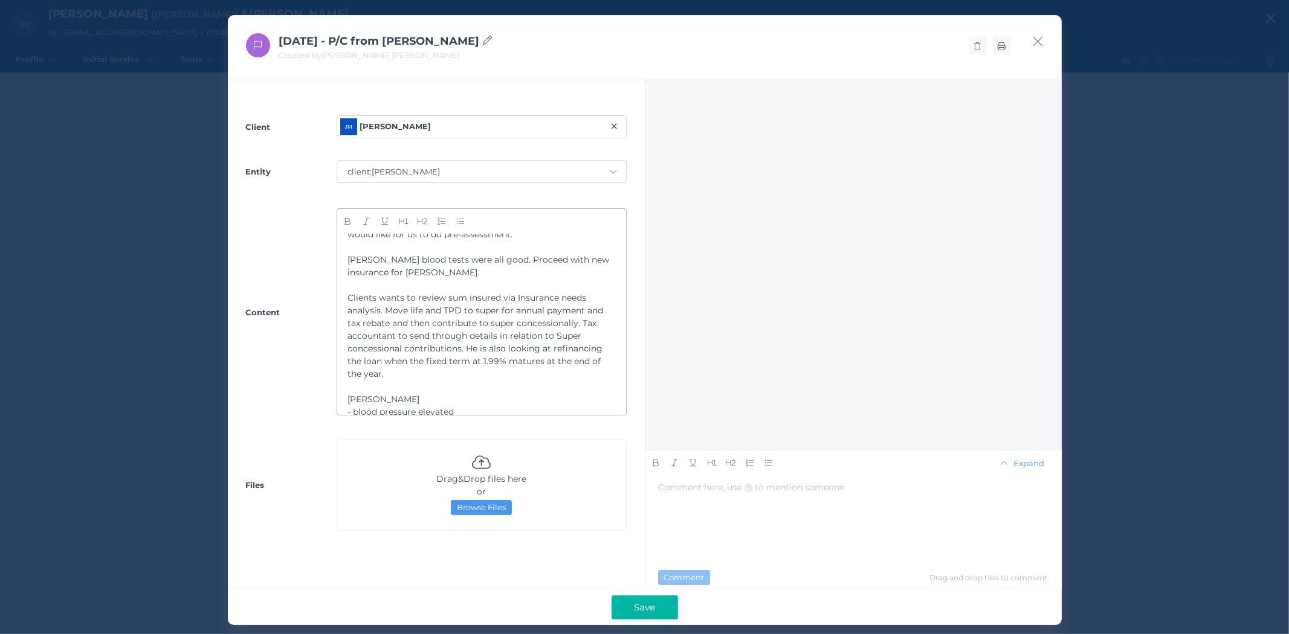
scroll to position [134, 0]
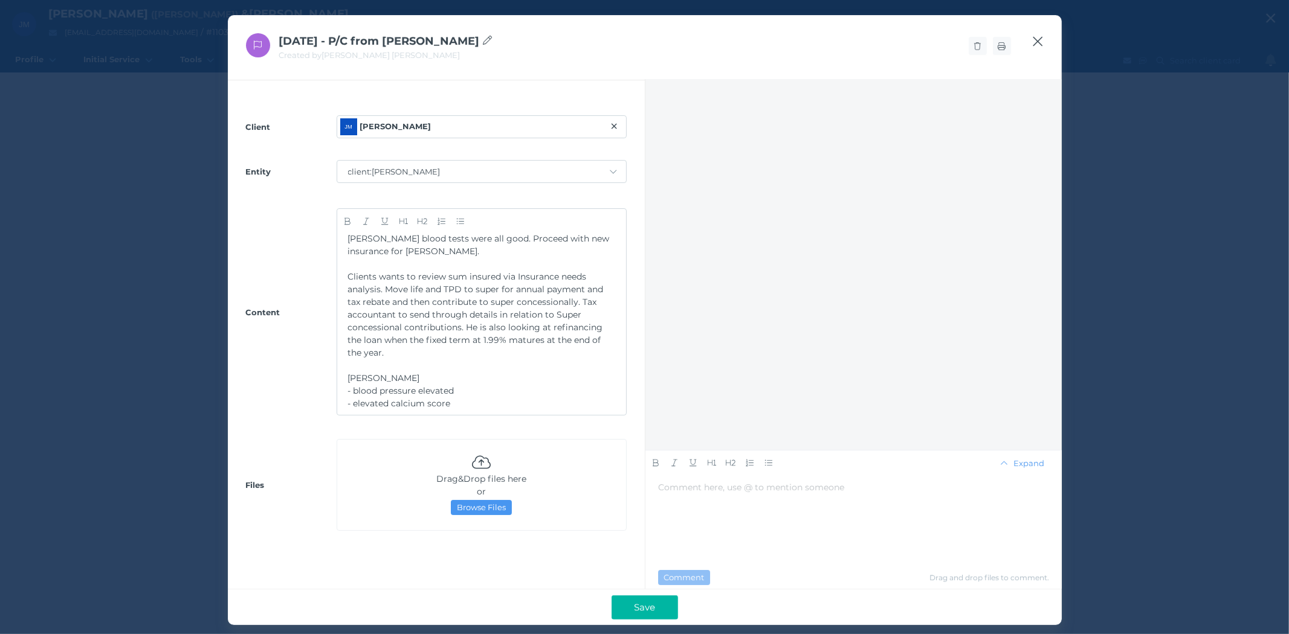
click at [1042, 41] on icon "button" at bounding box center [1037, 41] width 11 height 15
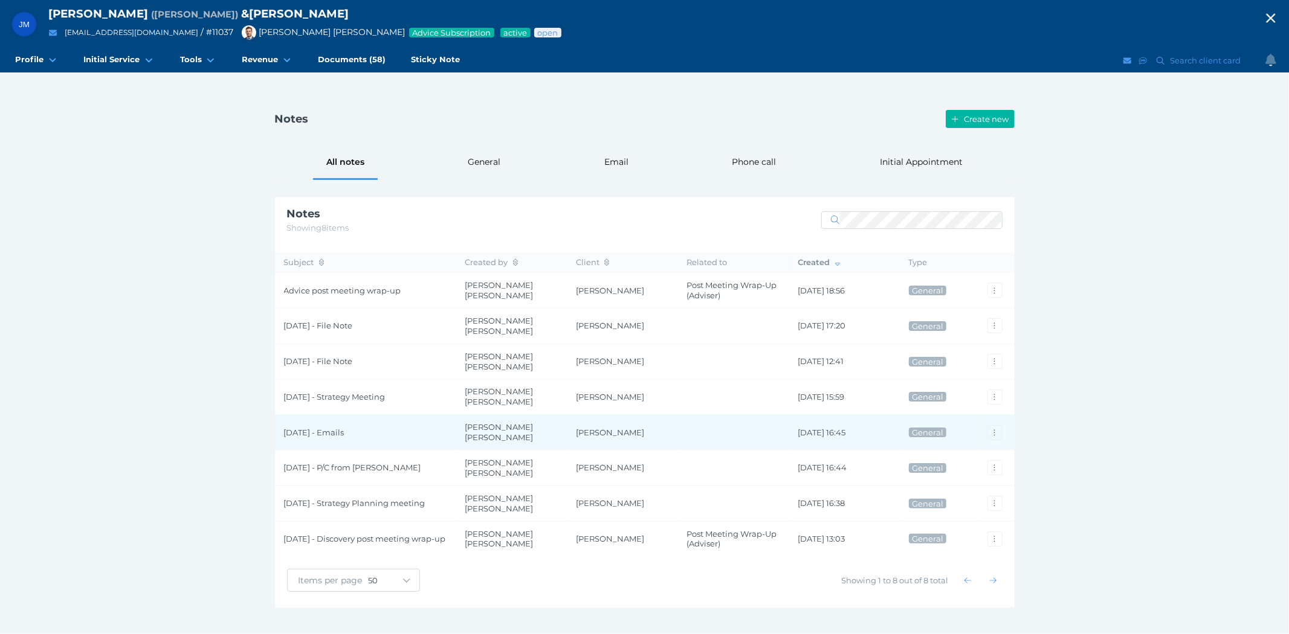
click at [312, 428] on span "[DATE] - Emails" at bounding box center [365, 433] width 163 height 10
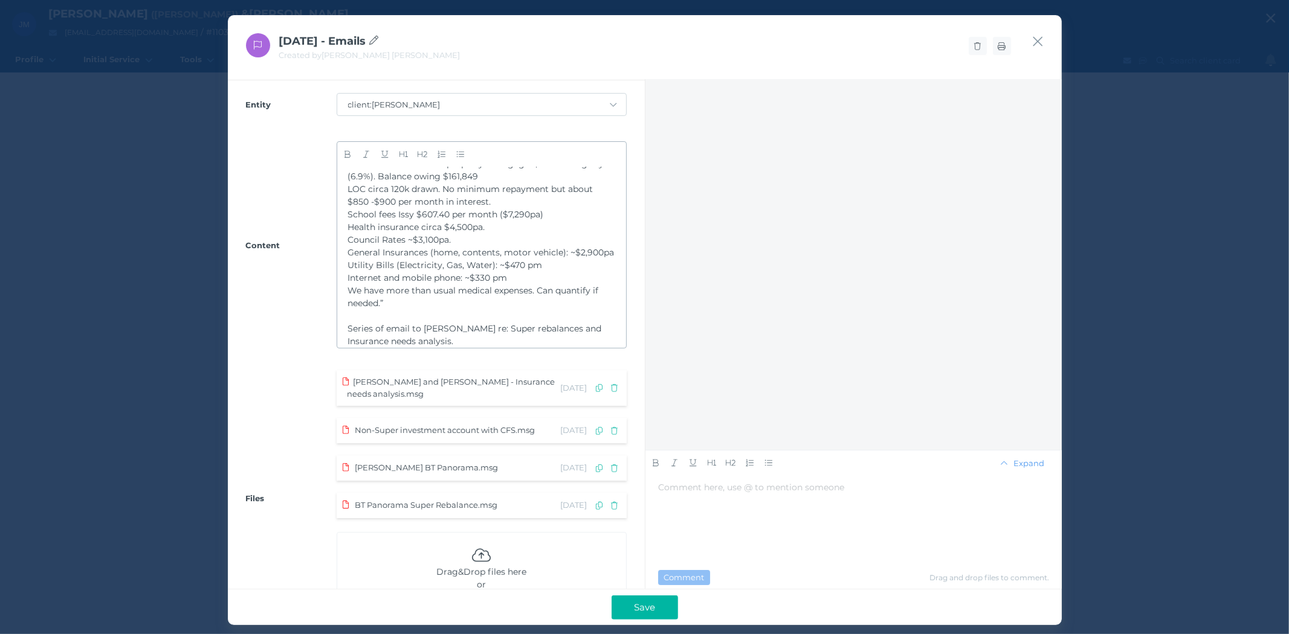
scroll to position [0, 0]
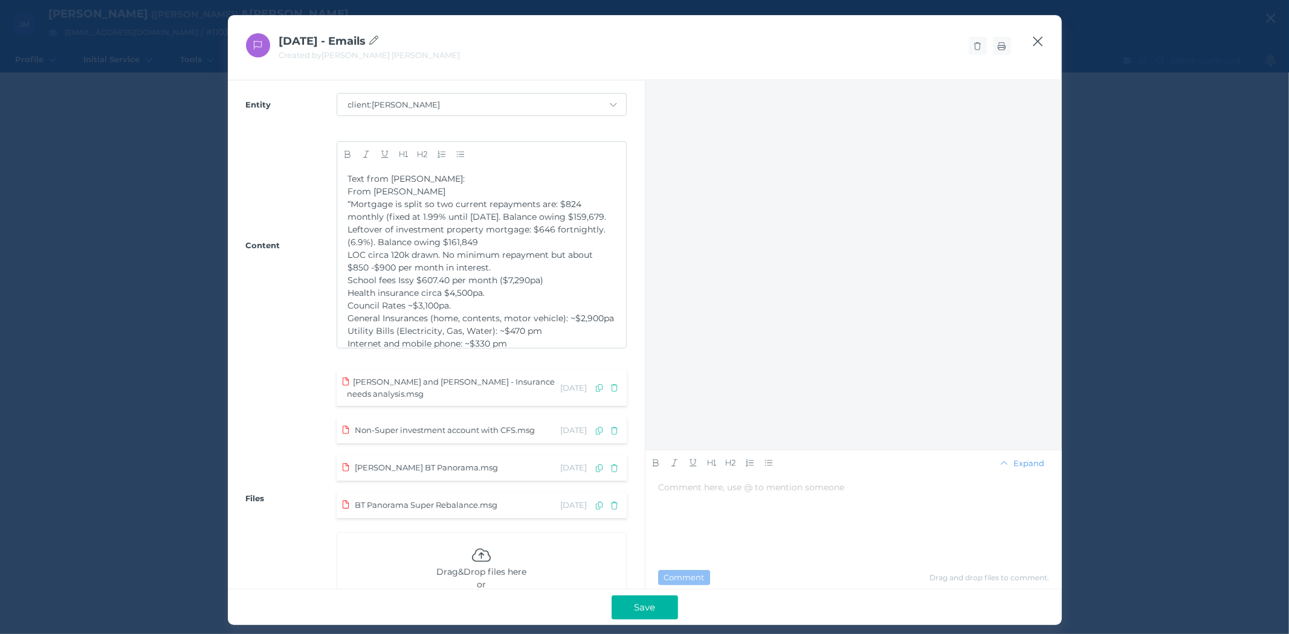
click at [1038, 39] on icon "button" at bounding box center [1037, 41] width 11 height 15
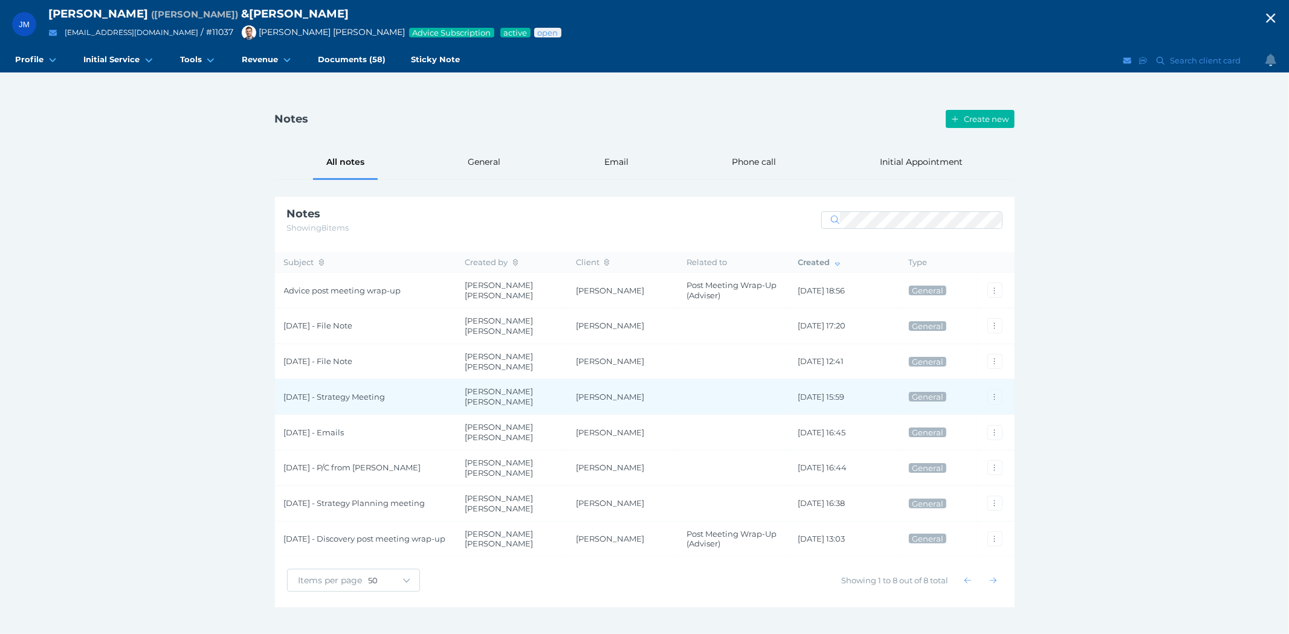
click at [314, 395] on span "[DATE] - Strategy Meeting" at bounding box center [365, 397] width 163 height 10
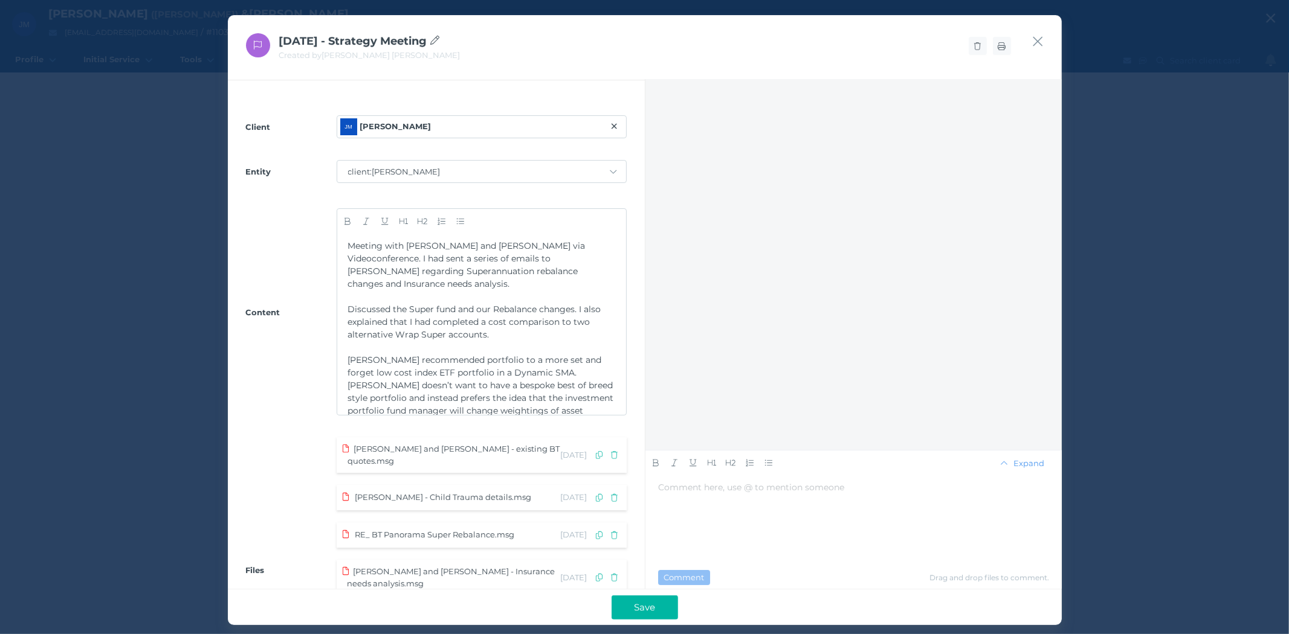
click at [1045, 42] on div "[DATE] - Strategy Meeting Created by [PERSON_NAME] [PERSON_NAME]" at bounding box center [645, 47] width 834 height 65
click at [1031, 41] on div "[DATE] - Strategy Meeting Created by [PERSON_NAME] [PERSON_NAME]" at bounding box center [645, 47] width 834 height 65
click at [1037, 41] on icon "button" at bounding box center [1038, 42] width 10 height 10
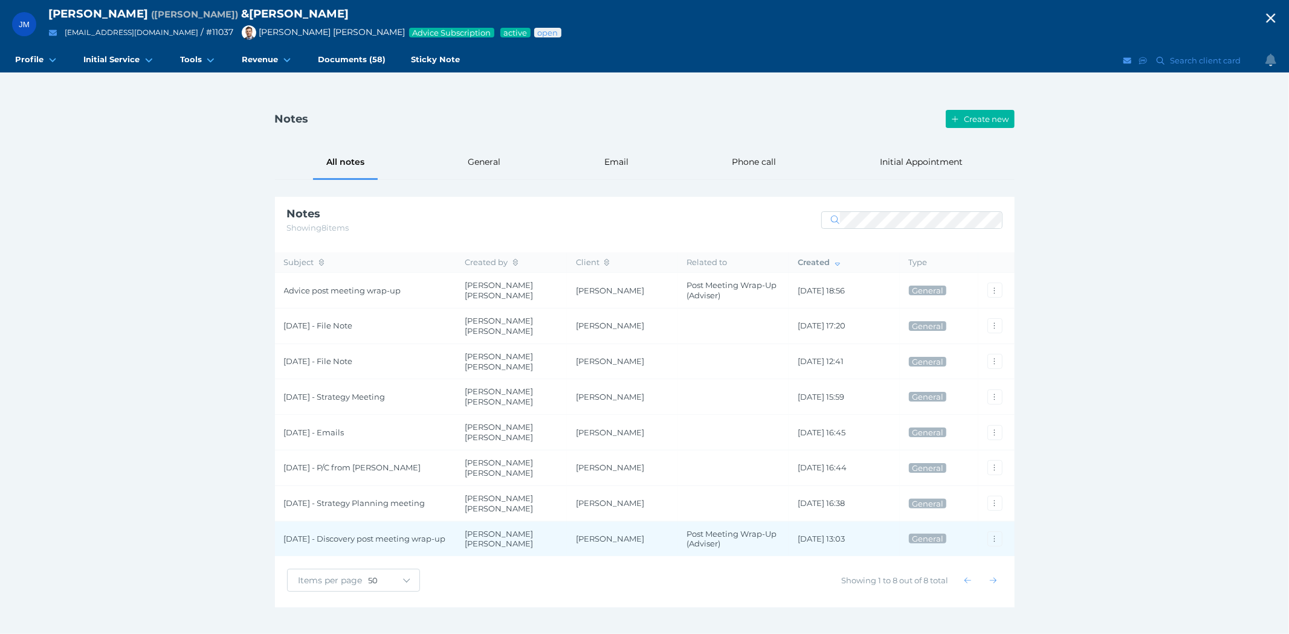
click at [328, 534] on span "[DATE] - Discovery post meeting wrap-up" at bounding box center [365, 539] width 163 height 10
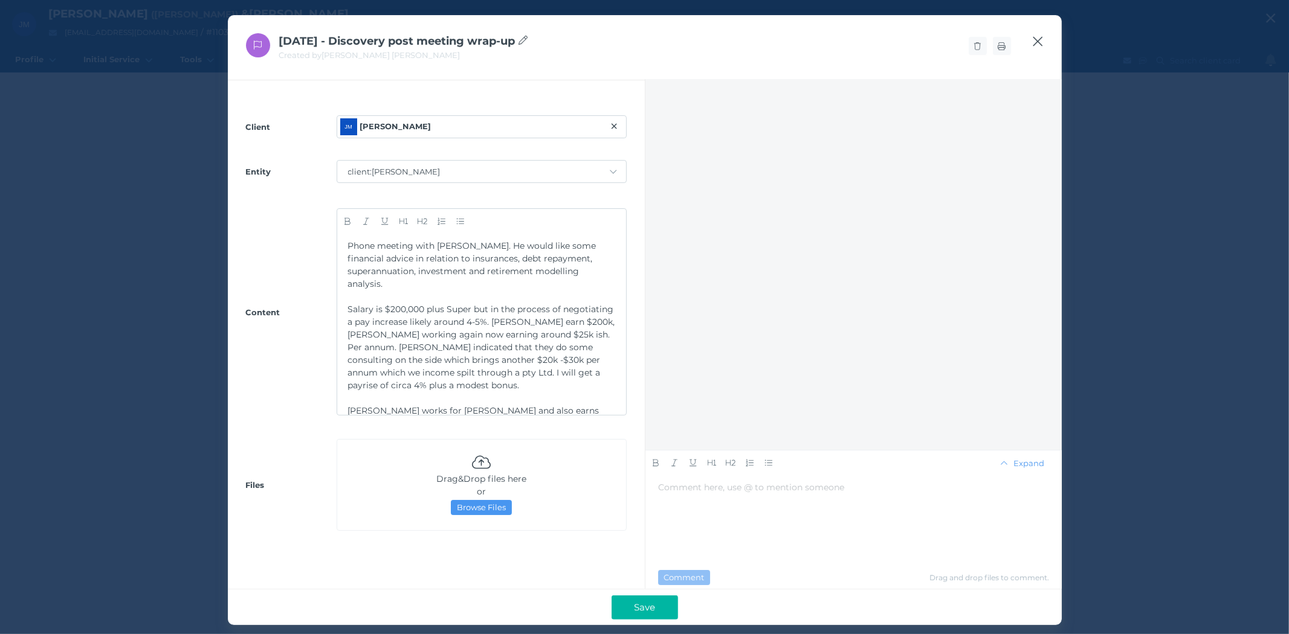
click at [1037, 40] on icon "button" at bounding box center [1038, 42] width 10 height 10
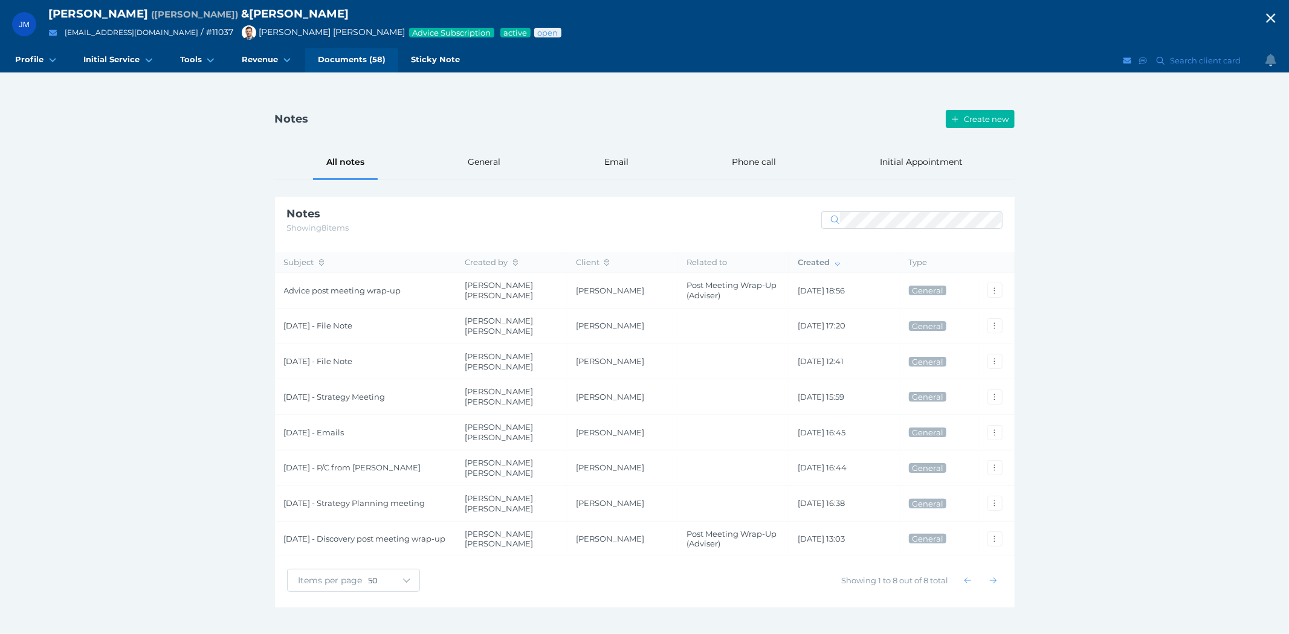
click at [354, 56] on span "Documents (58)" at bounding box center [352, 59] width 68 height 10
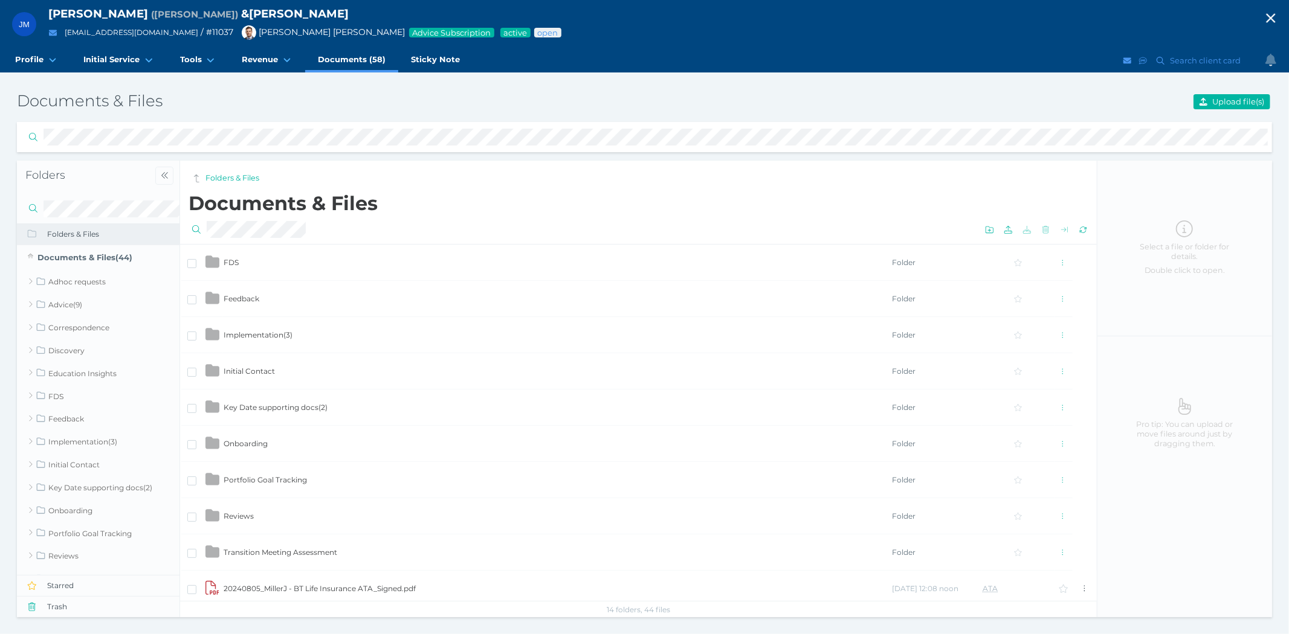
scroll to position [201, 0]
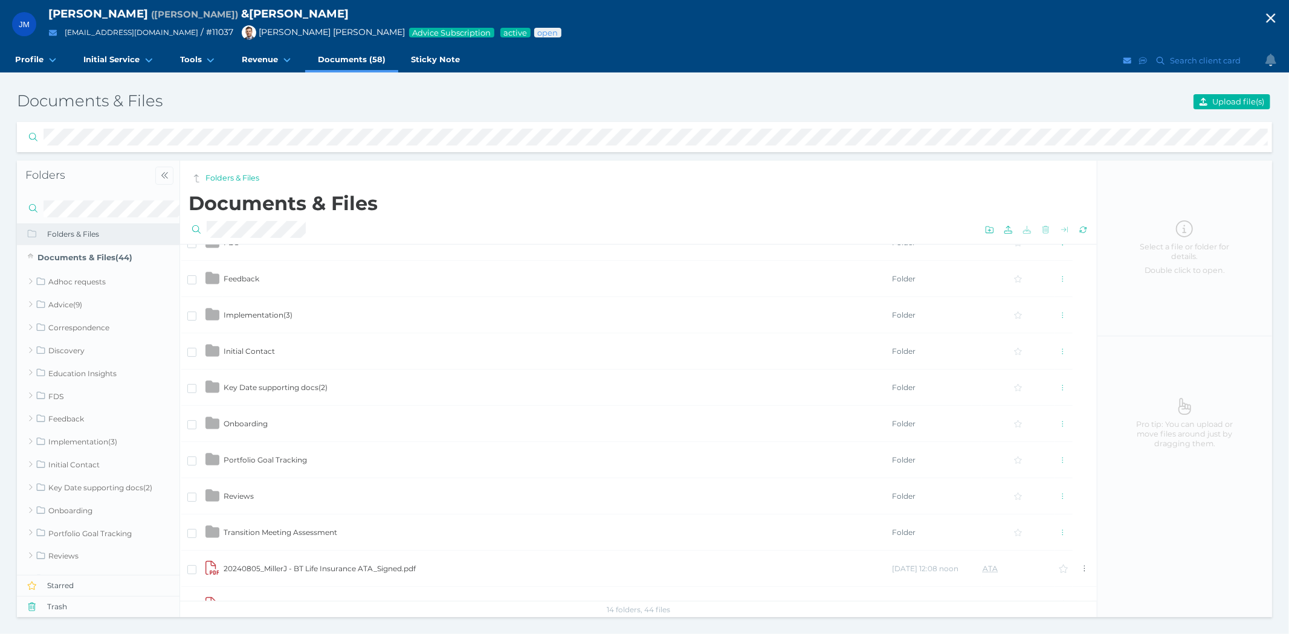
click at [305, 385] on span "Key Date supporting docs ( 2 )" at bounding box center [276, 387] width 104 height 9
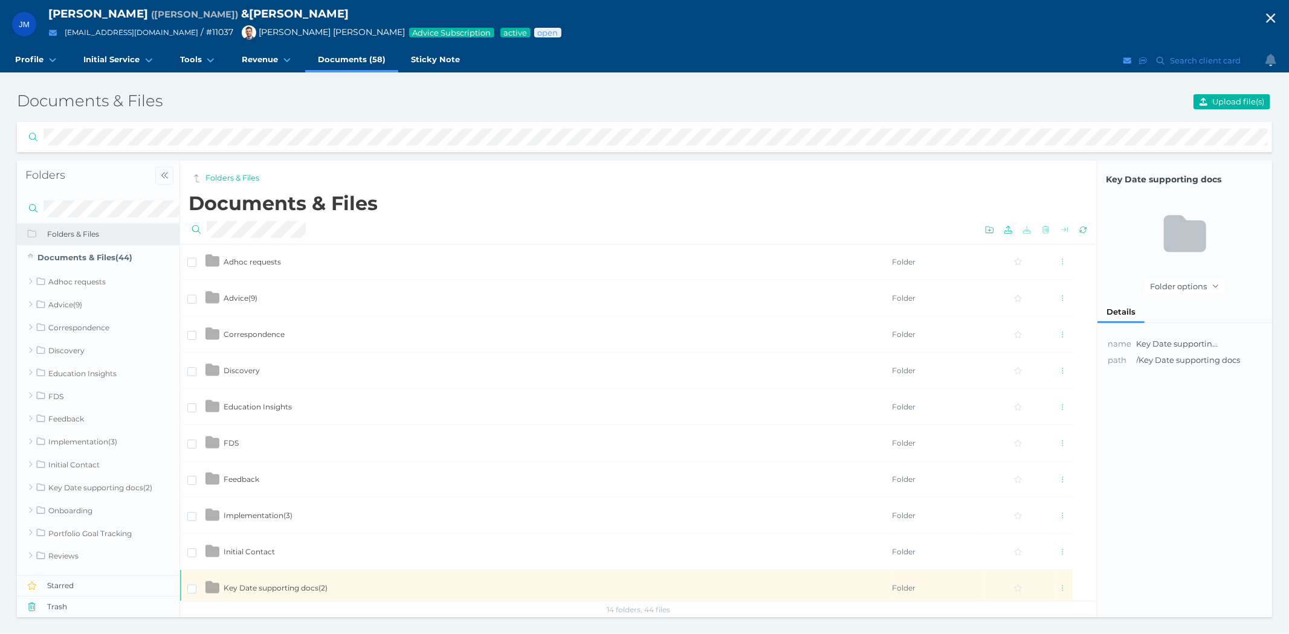
scroll to position [0, 0]
